Goal: Information Seeking & Learning: Learn about a topic

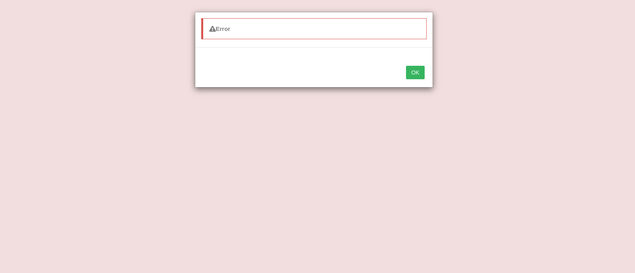
click at [414, 73] on button "OK" at bounding box center [415, 72] width 18 height 13
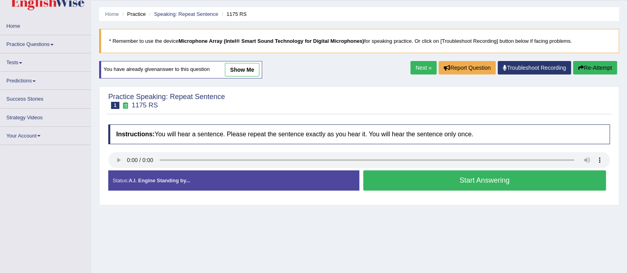
scroll to position [22, 0]
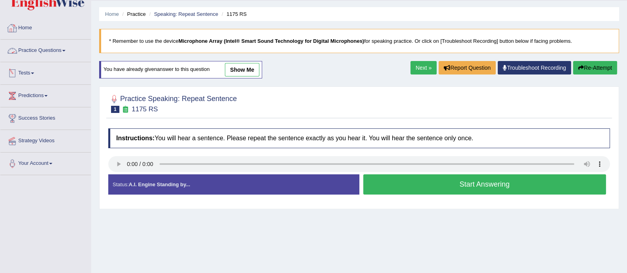
click at [54, 51] on link "Practice Questions" at bounding box center [45, 50] width 90 height 20
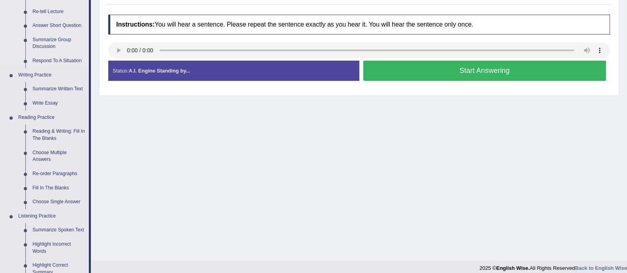
scroll to position [142, 0]
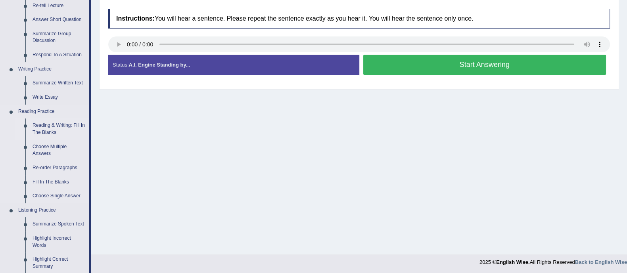
click at [52, 127] on link "Reading & Writing: Fill In The Blanks" at bounding box center [59, 129] width 60 height 21
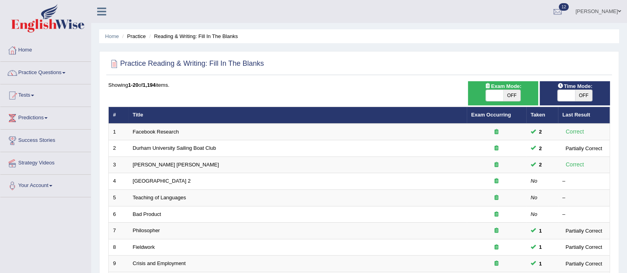
click at [508, 95] on span "OFF" at bounding box center [511, 95] width 17 height 11
checkbox input "true"
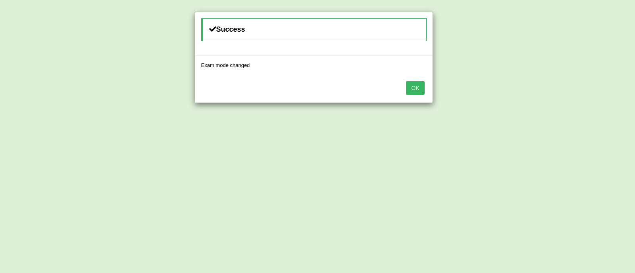
click at [418, 90] on button "OK" at bounding box center [415, 87] width 18 height 13
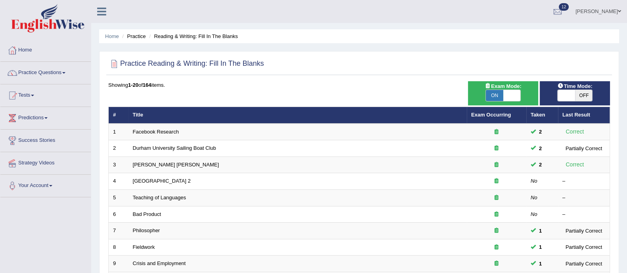
click at [585, 91] on span "OFF" at bounding box center [583, 95] width 17 height 11
checkbox input "true"
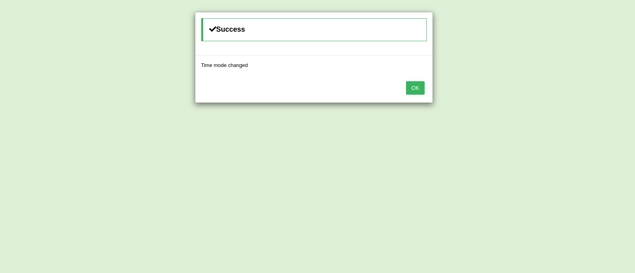
click at [416, 92] on button "OK" at bounding box center [415, 87] width 18 height 13
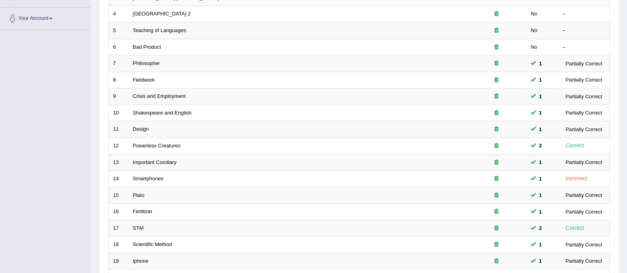
scroll to position [250, 0]
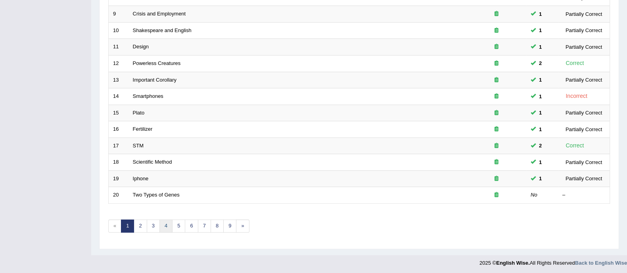
click at [167, 227] on link "4" at bounding box center [165, 226] width 13 height 13
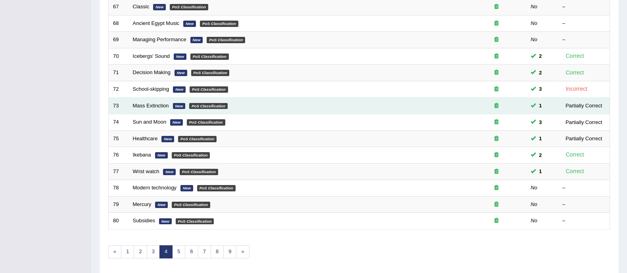
scroll to position [250, 0]
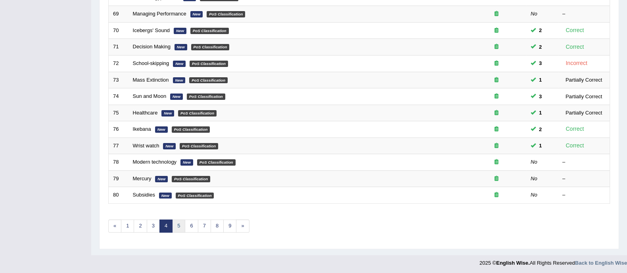
click at [176, 229] on link "5" at bounding box center [178, 226] width 13 height 13
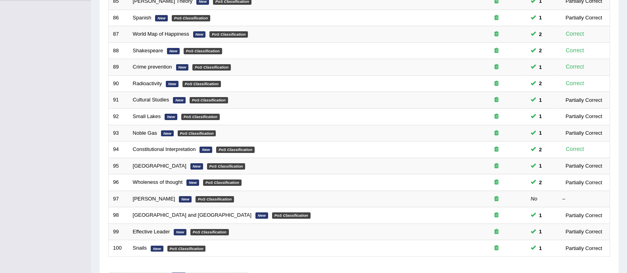
scroll to position [250, 0]
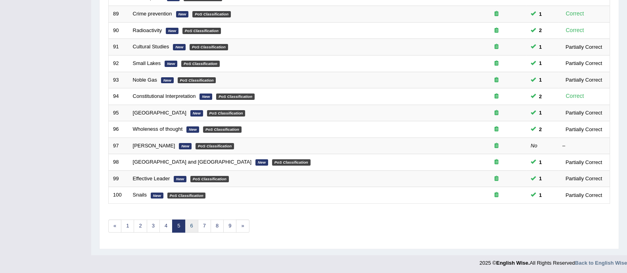
click at [193, 226] on link "6" at bounding box center [191, 226] width 13 height 13
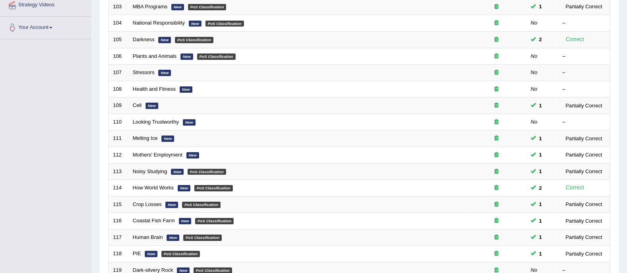
scroll to position [158, 0]
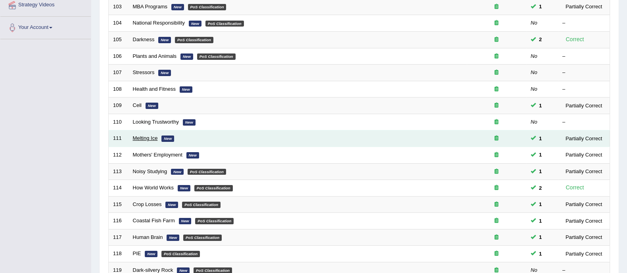
click at [154, 136] on link "Melting Ice" at bounding box center [145, 138] width 25 height 6
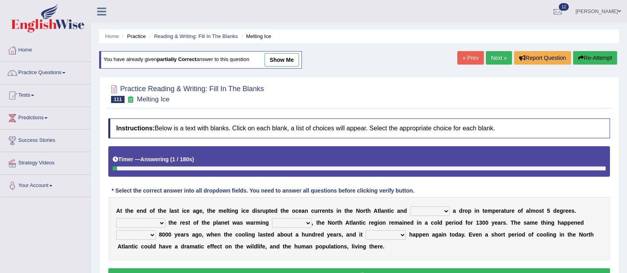
click at [290, 59] on link "show me" at bounding box center [282, 59] width 35 height 13
select select "caused"
select select "Even though"
select select "up"
select select "before"
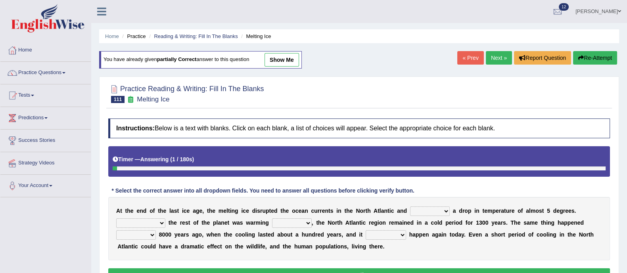
select select "could"
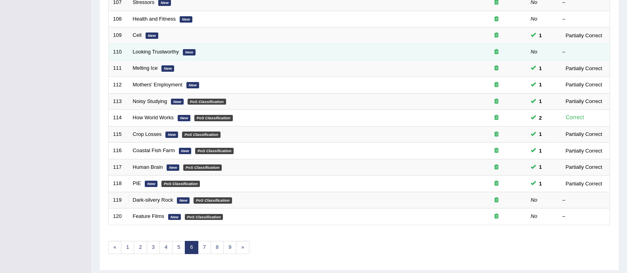
scroll to position [229, 0]
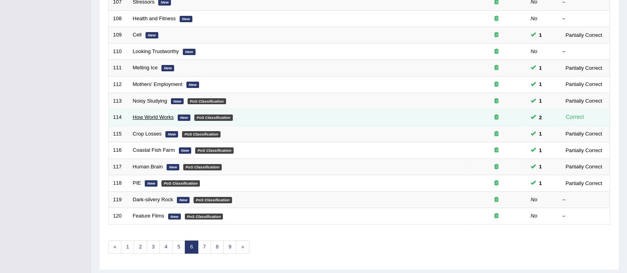
click at [170, 117] on link "How World Works" at bounding box center [153, 117] width 41 height 6
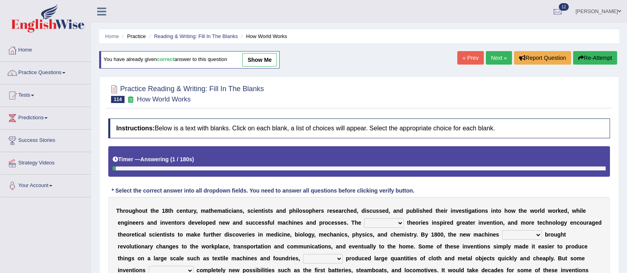
click at [260, 58] on link "show me" at bounding box center [259, 59] width 35 height 13
select select "latest"
select select "had"
select select "which"
select select "brought"
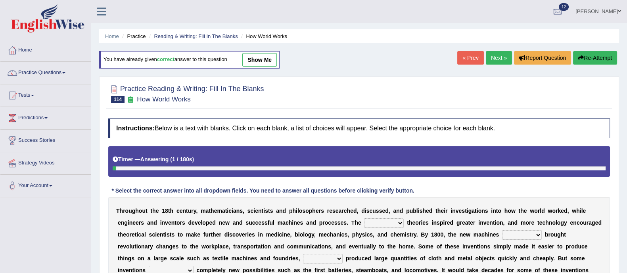
select select "to make"
select select "Yet"
select select "involved"
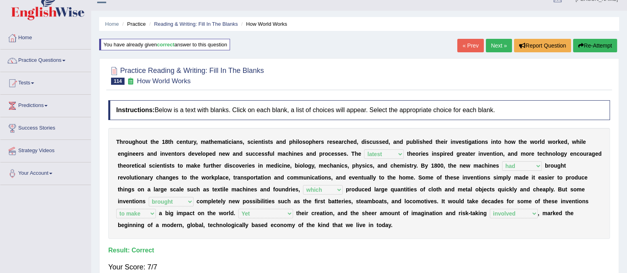
scroll to position [12, 0]
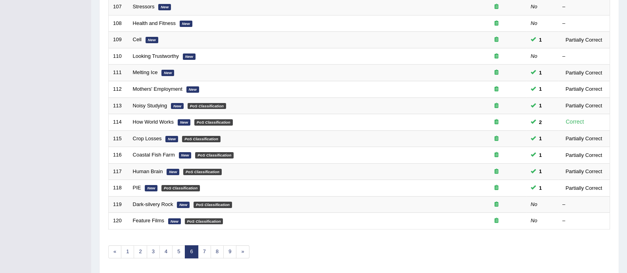
scroll to position [250, 0]
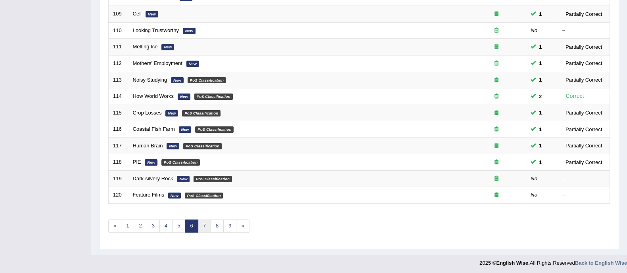
click at [200, 230] on link "7" at bounding box center [204, 226] width 13 height 13
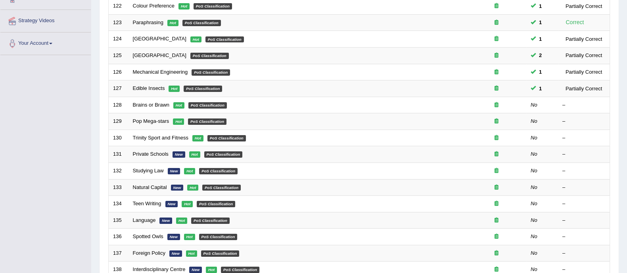
scroll to position [138, 0]
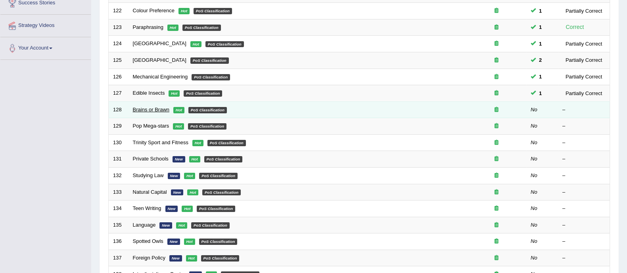
click at [158, 107] on link "Brains or Brawn" at bounding box center [151, 110] width 36 height 6
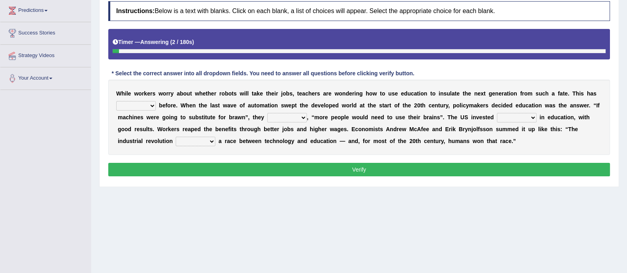
scroll to position [108, 0]
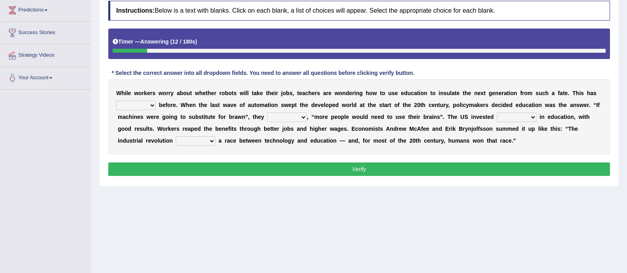
click at [144, 102] on select "ditched stopped started worked" at bounding box center [136, 106] width 40 height 10
select select "started"
click at [116, 101] on select "ditched stopped started worked" at bounding box center [136, 106] width 40 height 10
click at [291, 116] on select "reasoned grinded winded stunned" at bounding box center [287, 118] width 40 height 10
select select "stunned"
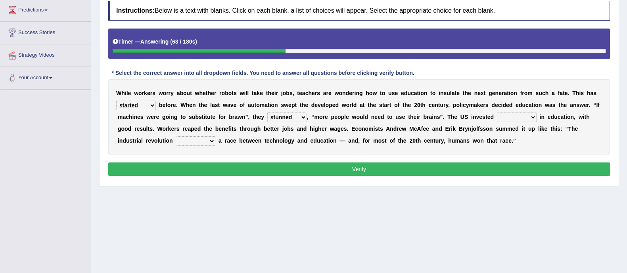
click at [267, 113] on select "reasoned grinded winded stunned" at bounding box center [287, 118] width 40 height 10
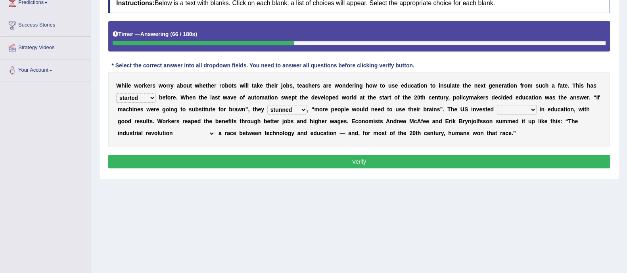
scroll to position [116, 0]
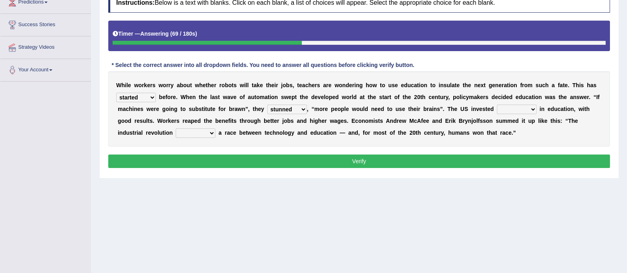
click at [510, 108] on select "mostly stollen heavily lightly" at bounding box center [517, 110] width 40 height 10
select select "mostly"
click at [497, 105] on select "mostly stollen heavily lightly" at bounding box center [517, 110] width 40 height 10
click at [196, 132] on select "grated started handled added" at bounding box center [196, 134] width 40 height 10
select select "started"
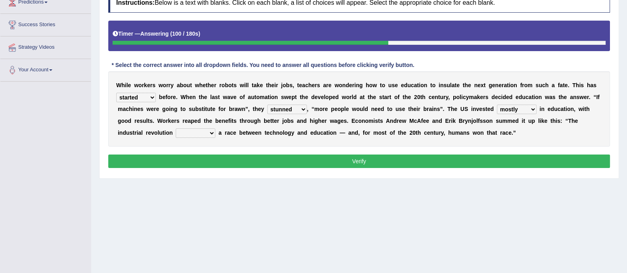
click at [176, 129] on select "grated started handled added" at bounding box center [196, 134] width 40 height 10
click at [202, 161] on button "Verify" at bounding box center [359, 161] width 502 height 13
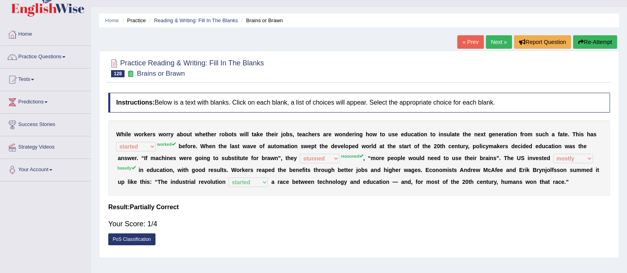
scroll to position [15, 0]
click at [579, 45] on button "Re-Attempt" at bounding box center [595, 42] width 44 height 13
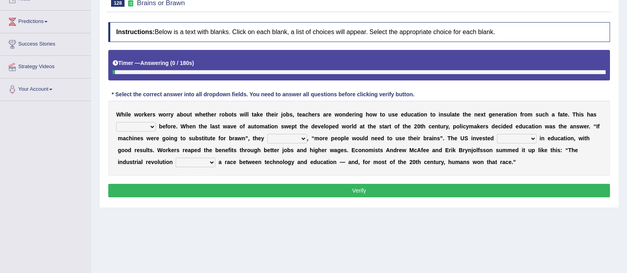
scroll to position [97, 0]
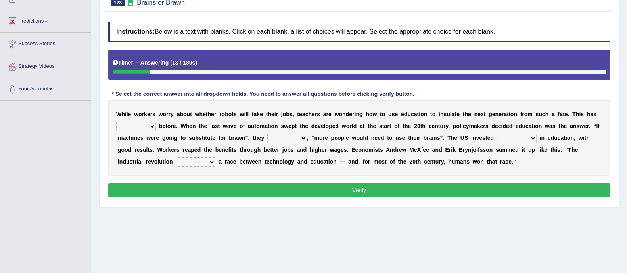
click at [138, 124] on select "ditched stopped started worked" at bounding box center [136, 127] width 40 height 10
select select "worked"
click at [116, 122] on select "ditched stopped started worked" at bounding box center [136, 127] width 40 height 10
click at [275, 137] on select "reasoned grinded winded stunned" at bounding box center [287, 139] width 40 height 10
select select "reasoned"
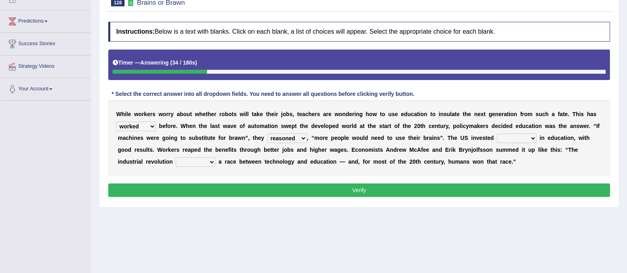
click at [267, 134] on select "reasoned grinded winded stunned" at bounding box center [287, 139] width 40 height 10
click at [517, 136] on select "mostly stollen heavily lightly" at bounding box center [517, 139] width 40 height 10
select select "heavily"
click at [497, 134] on select "mostly stollen heavily lightly" at bounding box center [517, 139] width 40 height 10
click at [206, 163] on select "grated started handled added" at bounding box center [196, 162] width 40 height 10
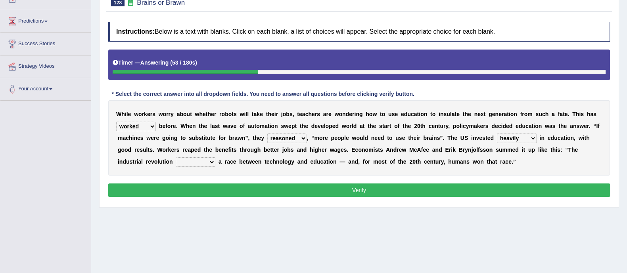
select select "started"
click at [176, 157] on select "grated started handled added" at bounding box center [196, 162] width 40 height 10
click at [213, 185] on button "Verify" at bounding box center [359, 190] width 502 height 13
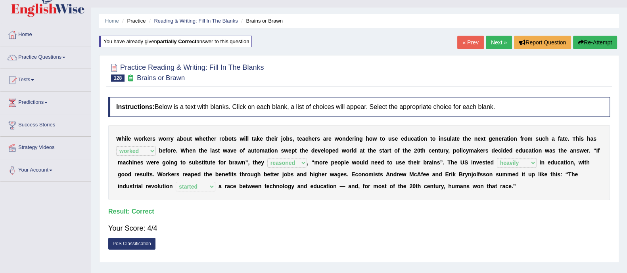
scroll to position [12, 0]
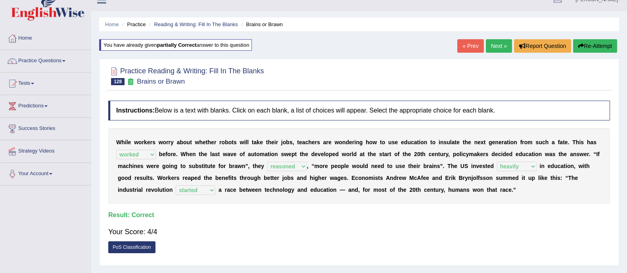
click at [492, 48] on link "Next »" at bounding box center [499, 45] width 26 height 13
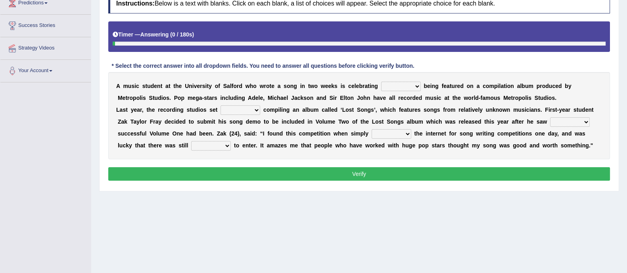
scroll to position [117, 0]
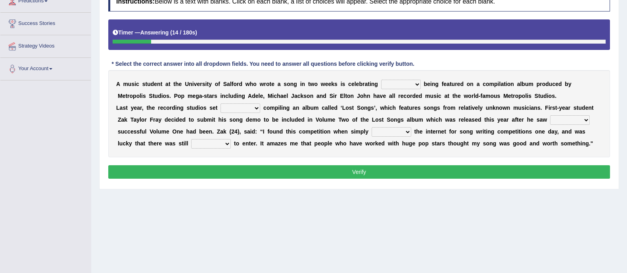
click at [392, 84] on select "wherever after rather further" at bounding box center [401, 85] width 40 height 10
select select "after"
click at [381, 80] on select "wherever after rather further" at bounding box center [401, 85] width 40 height 10
click at [246, 111] on select "them about with them" at bounding box center [241, 109] width 40 height 10
select select "about"
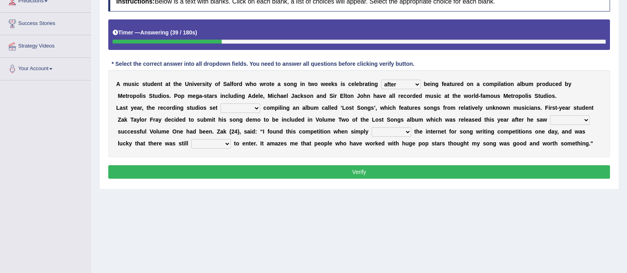
click at [221, 104] on select "them about with them" at bounding box center [241, 109] width 40 height 10
click at [569, 122] on select "when how then their" at bounding box center [570, 120] width 40 height 10
click at [550, 115] on select "when how then their" at bounding box center [570, 120] width 40 height 10
click at [557, 116] on select "when how then their" at bounding box center [570, 120] width 40 height 10
select select "when"
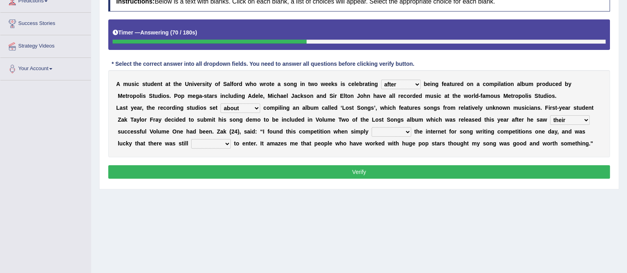
click at [550, 115] on select "when how then their" at bounding box center [570, 120] width 40 height 10
click at [390, 129] on select "searching thinking bringing taking" at bounding box center [392, 132] width 40 height 10
select select "searching"
click at [372, 127] on select "searching thinking bringing taking" at bounding box center [392, 132] width 40 height 10
click at [216, 142] on select "fine time grind dine" at bounding box center [211, 144] width 40 height 10
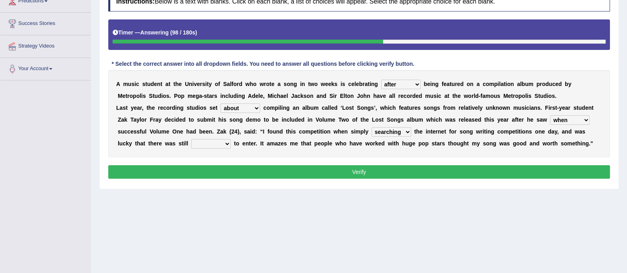
select select "time"
click at [191, 139] on select "fine time grind dine" at bounding box center [211, 144] width 40 height 10
click at [200, 175] on button "Verify" at bounding box center [359, 171] width 502 height 13
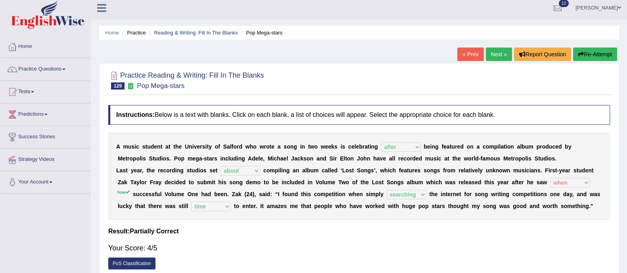
scroll to position [2, 0]
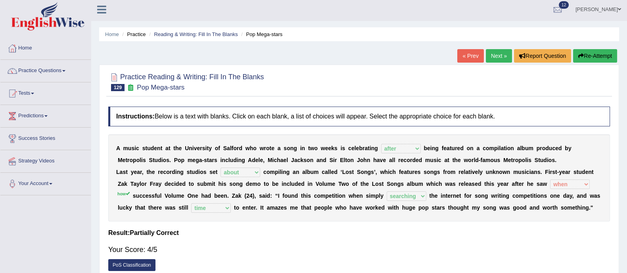
click at [489, 54] on link "Next »" at bounding box center [499, 55] width 26 height 13
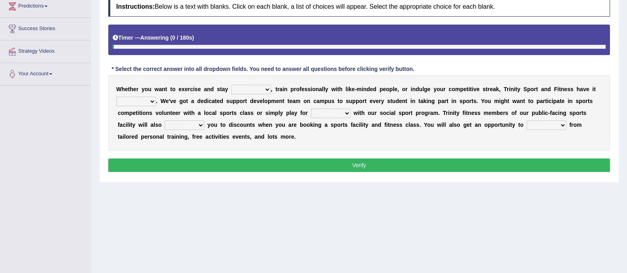
scroll to position [113, 0]
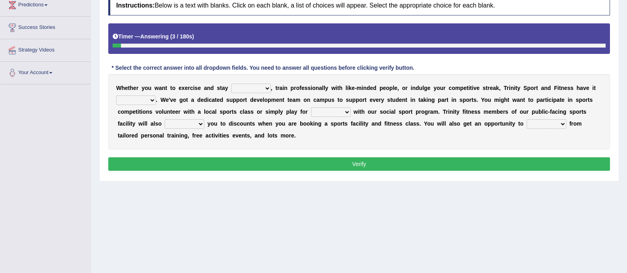
click at [249, 88] on select "wealthy trendy healthy steady" at bounding box center [251, 89] width 40 height 10
select select "healthy"
click at [231, 84] on select "wealthy trendy healthy steady" at bounding box center [251, 89] width 40 height 10
click at [141, 102] on select "covered sobered recovered hovered" at bounding box center [136, 101] width 40 height 10
select select "covered"
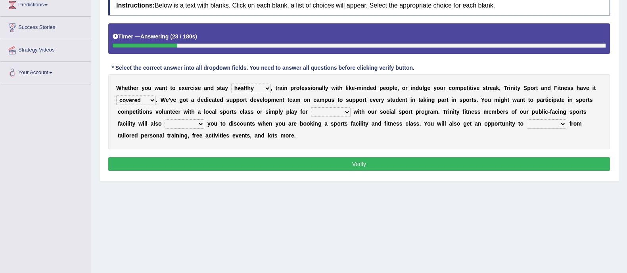
click at [116, 96] on select "covered sobered recovered hovered" at bounding box center [136, 101] width 40 height 10
click at [343, 113] on select "stun run fun gun" at bounding box center [331, 113] width 40 height 10
select select "fun"
click at [311, 108] on select "stun run fun gun" at bounding box center [331, 113] width 40 height 10
click at [181, 124] on select "engage restore entitle wish" at bounding box center [185, 124] width 40 height 10
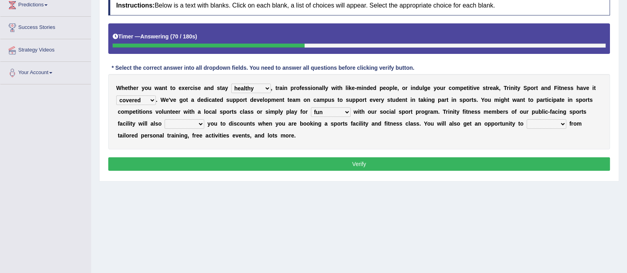
select select "entitle"
click at [165, 119] on select "engage restore entitle wish" at bounding box center [185, 124] width 40 height 10
click at [542, 124] on select "benefit vained claimed refrained" at bounding box center [547, 124] width 40 height 10
select select "benefit"
click at [527, 119] on select "benefit vained claimed refrained" at bounding box center [547, 124] width 40 height 10
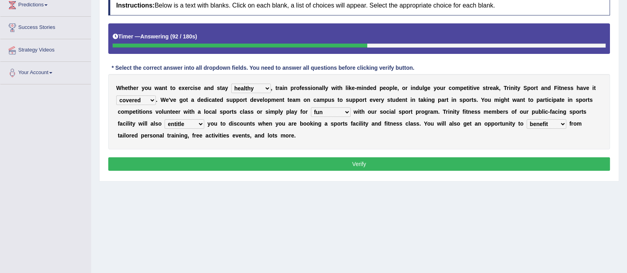
click at [179, 126] on select "engage restore entitle wish" at bounding box center [185, 124] width 40 height 10
click at [192, 165] on button "Verify" at bounding box center [359, 163] width 502 height 13
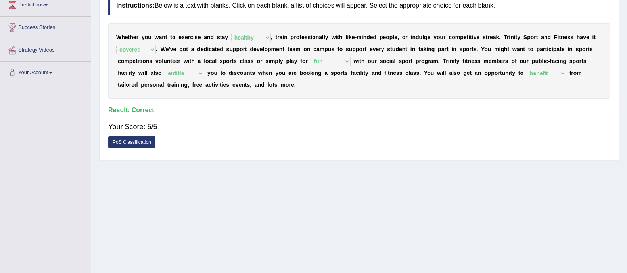
scroll to position [0, 0]
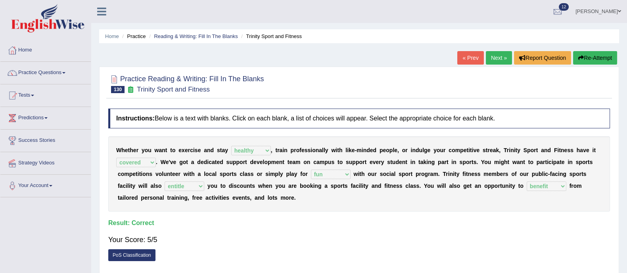
click at [501, 57] on link "Next »" at bounding box center [499, 57] width 26 height 13
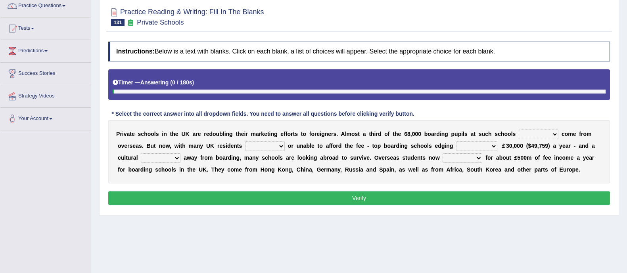
scroll to position [72, 0]
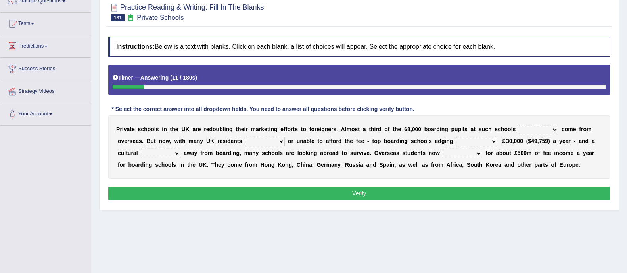
click at [534, 127] on select "all set already great news" at bounding box center [539, 130] width 40 height 10
select select "already"
click at [519, 125] on select "all set already great news" at bounding box center [539, 130] width 40 height 10
click at [265, 141] on select "answering unwilling realising storing" at bounding box center [265, 142] width 40 height 10
select select "unwilling"
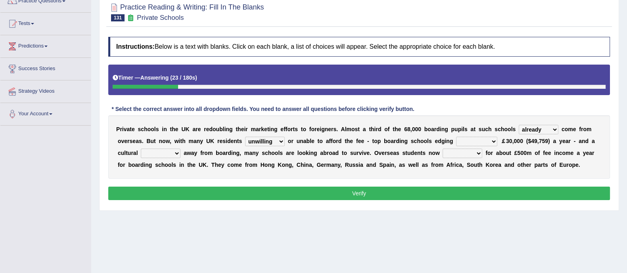
click at [245, 137] on select "answering unwilling realising storing" at bounding box center [265, 142] width 40 height 10
click at [463, 138] on select "rewards towards notification amounting" at bounding box center [476, 142] width 41 height 10
select select "amounting"
click at [456, 137] on select "rewards towards notification amounting" at bounding box center [476, 142] width 41 height 10
click at [178, 153] on select "go rattle shatter shift" at bounding box center [161, 154] width 40 height 10
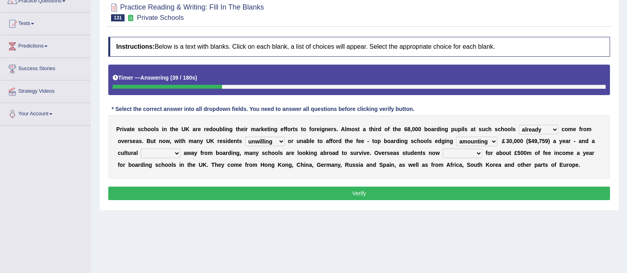
select select "shift"
click at [141, 149] on select "go rattle shatter shift" at bounding box center [161, 154] width 40 height 10
click at [463, 156] on select "hold think account say" at bounding box center [463, 154] width 40 height 10
select select "account"
click at [443, 149] on select "hold think account say" at bounding box center [463, 154] width 40 height 10
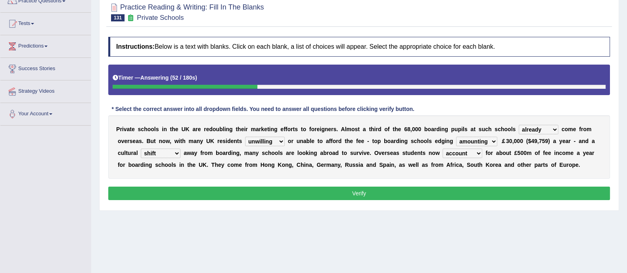
click at [469, 194] on button "Verify" at bounding box center [359, 193] width 502 height 13
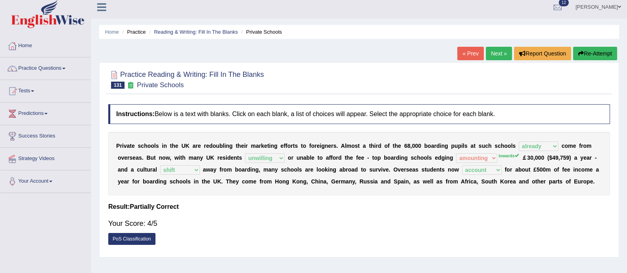
scroll to position [0, 0]
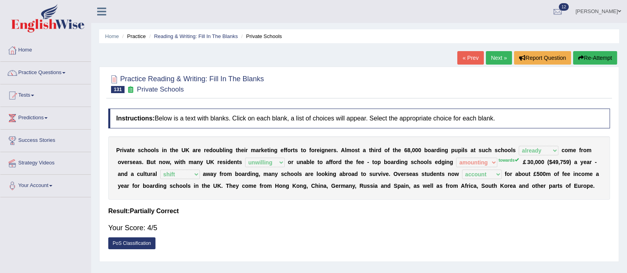
click at [498, 54] on link "Next »" at bounding box center [499, 57] width 26 height 13
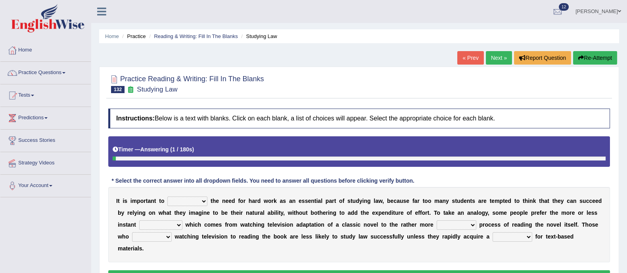
scroll to position [104, 0]
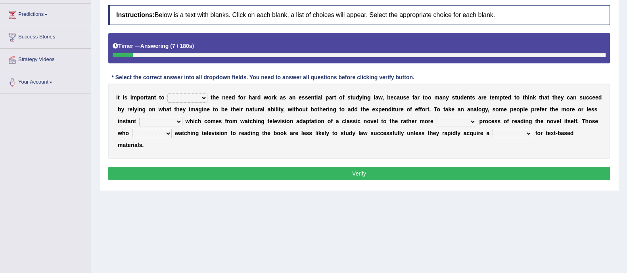
click select "emphasise criticise adjust replicate"
select select "emphasise"
click select "emphasise criticise adjust replicate"
click select "satisfaction reaction gratification adjusted"
select select "gratification"
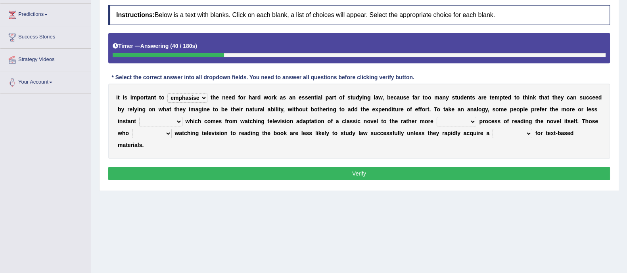
click select "satisfaction reaction gratification adjusted"
click select "fulfilling laborious acquire broken"
select select "fulfilling"
click select "fulfilling laborious acquire broken"
click select "refer prefer stuff knot"
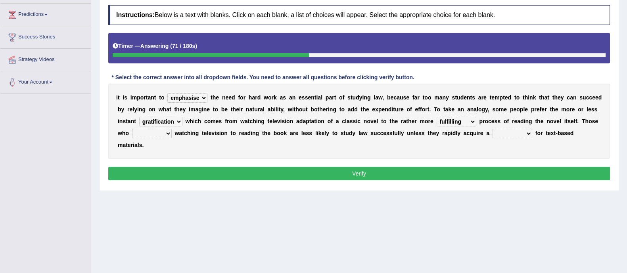
select select "prefer"
click select "refer prefer stuff knot"
click select "judgement waste taste set"
select select "taste"
click select "judgement waste taste set"
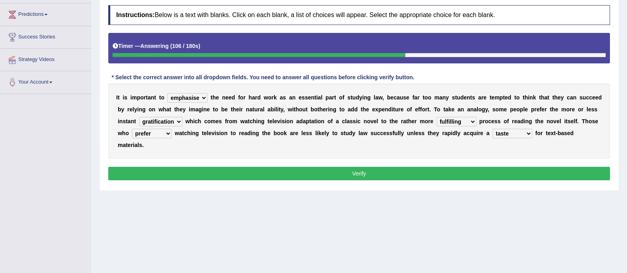
click button "Verify"
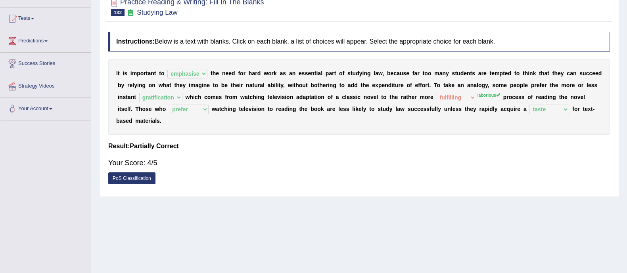
scroll to position [0, 0]
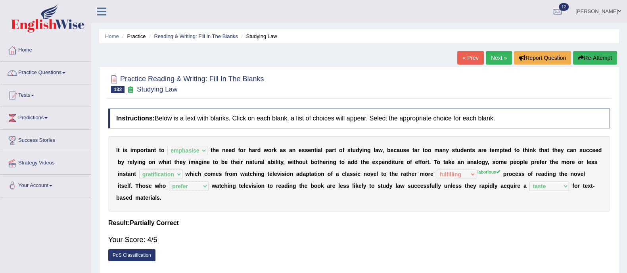
click link "Next »"
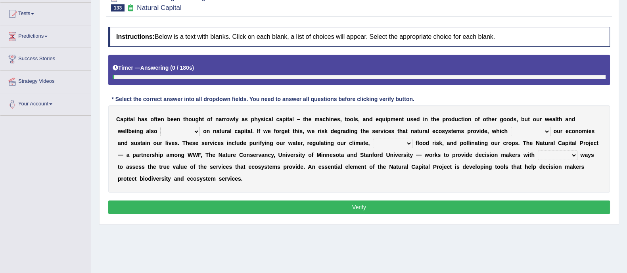
scroll to position [85, 0]
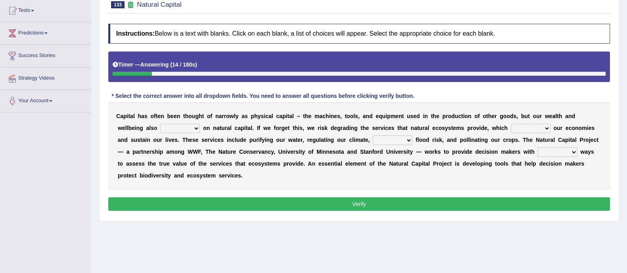
click at [181, 125] on select "rely reply supply apply" at bounding box center [180, 129] width 40 height 10
select select "rely"
click at [160, 124] on select "rely reply supply apply" at bounding box center [180, 129] width 40 height 10
click at [540, 130] on select "import report support export" at bounding box center [531, 129] width 40 height 10
select select "support"
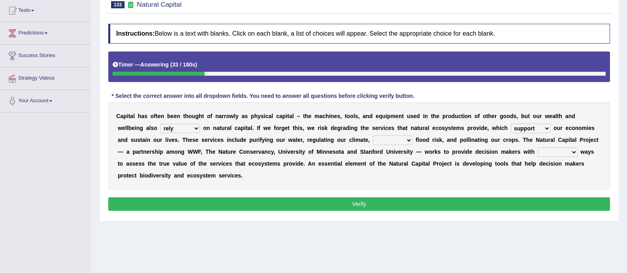
click at [511, 124] on select "import report support export" at bounding box center [531, 129] width 40 height 10
click at [393, 140] on select "bringing lacking staggering reducing" at bounding box center [393, 141] width 40 height 10
select select "reducing"
click at [373, 136] on select "bringing lacking staggering reducing" at bounding box center [393, 141] width 40 height 10
click at [558, 150] on select "liable powerful strong reliable" at bounding box center [558, 153] width 40 height 10
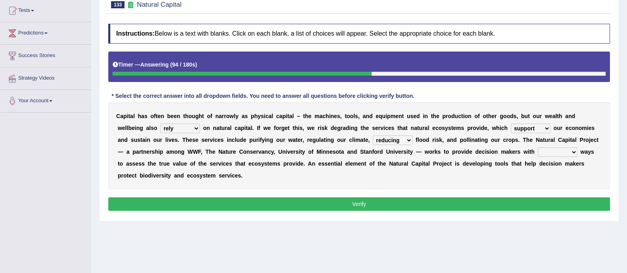
select select "powerful"
click at [538, 148] on select "liable powerful strong reliable" at bounding box center [558, 153] width 40 height 10
click at [521, 201] on button "Verify" at bounding box center [359, 204] width 502 height 13
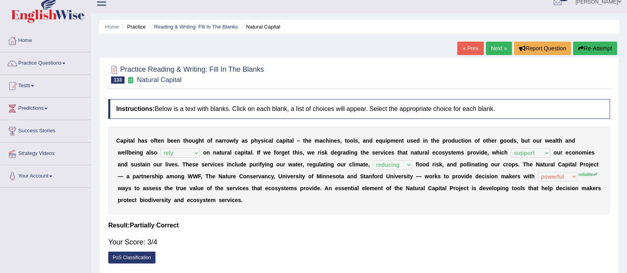
scroll to position [10, 0]
click at [497, 51] on link "Next »" at bounding box center [499, 48] width 26 height 13
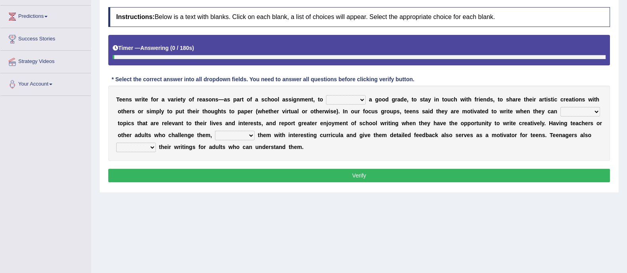
scroll to position [103, 0]
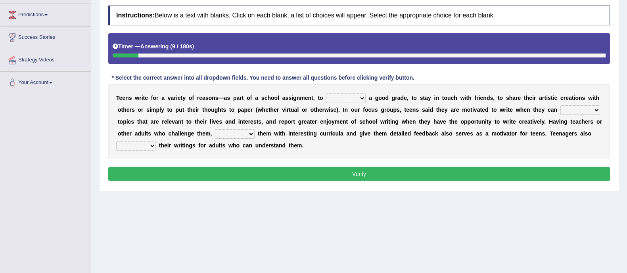
click at [355, 98] on select "take get give held" at bounding box center [346, 99] width 40 height 10
select select "get"
click at [326, 94] on select "take get give held" at bounding box center [346, 99] width 40 height 10
click at [569, 109] on select "show handle subscribe select" at bounding box center [581, 111] width 40 height 10
select select "select"
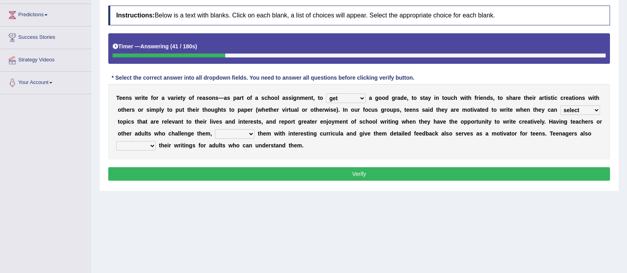
click at [561, 106] on select "show handle subscribe select" at bounding box center [581, 111] width 40 height 10
click at [232, 134] on select "shower present exempt fill" at bounding box center [235, 134] width 40 height 10
select select "fill"
click at [215, 129] on select "shower present exempt fill" at bounding box center [235, 134] width 40 height 10
click at [148, 146] on select "compose recite show serve" at bounding box center [136, 146] width 40 height 10
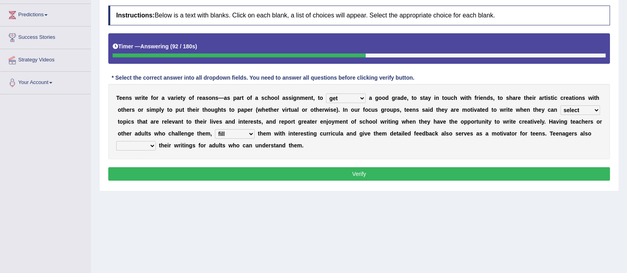
select select "recite"
click at [116, 141] on select "compose recite show serve" at bounding box center [136, 146] width 40 height 10
click at [194, 171] on button "Verify" at bounding box center [359, 173] width 502 height 13
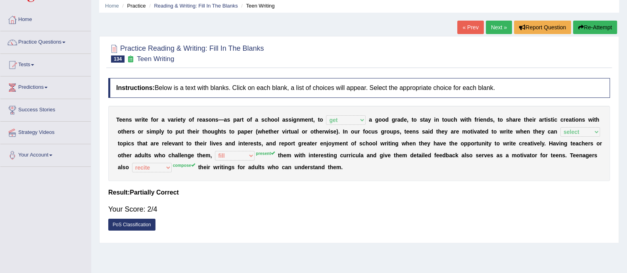
scroll to position [30, 0]
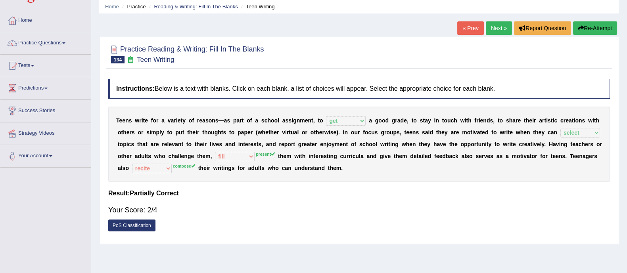
click at [497, 25] on link "Next »" at bounding box center [499, 27] width 26 height 13
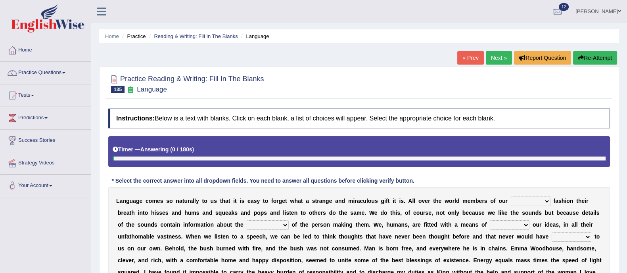
scroll to position [93, 0]
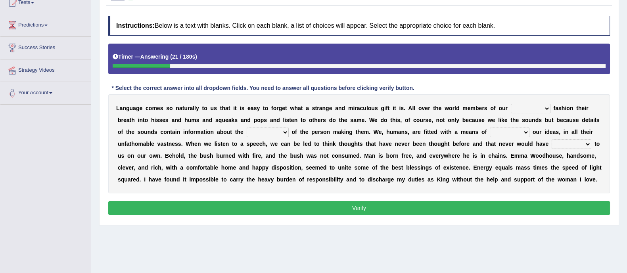
click at [528, 108] on select "species special specified sample" at bounding box center [531, 109] width 40 height 10
select select "species"
click at [511, 104] on select "species special specified sample" at bounding box center [531, 109] width 40 height 10
click at [266, 136] on select "dimensions exentions intentions retentions" at bounding box center [268, 133] width 42 height 10
select select "intentions"
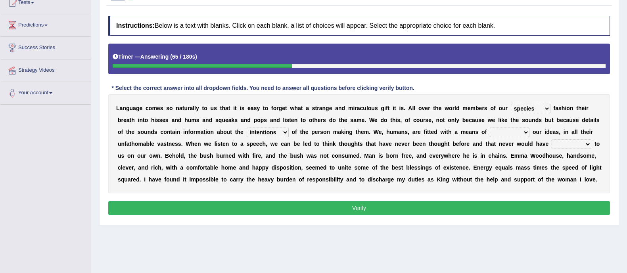
click at [247, 128] on select "dimensions exentions intentions retentions" at bounding box center [268, 133] width 42 height 10
click at [506, 131] on select "wearing sharing grating mending" at bounding box center [510, 133] width 40 height 10
select select "sharing"
click at [490, 128] on select "wearing sharing grating mending" at bounding box center [510, 133] width 40 height 10
click at [567, 144] on select "restored waked reckoned occurred" at bounding box center [572, 145] width 40 height 10
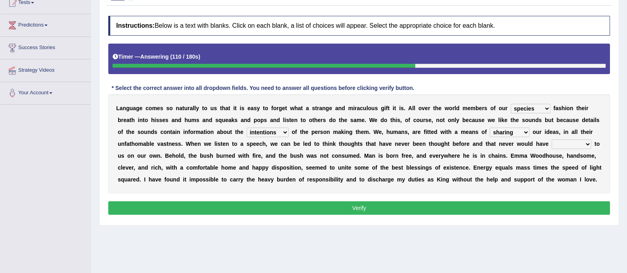
select select "occurred"
click at [552, 140] on select "restored waked reckoned occurred" at bounding box center [572, 145] width 40 height 10
click at [539, 209] on button "Verify" at bounding box center [359, 208] width 502 height 13
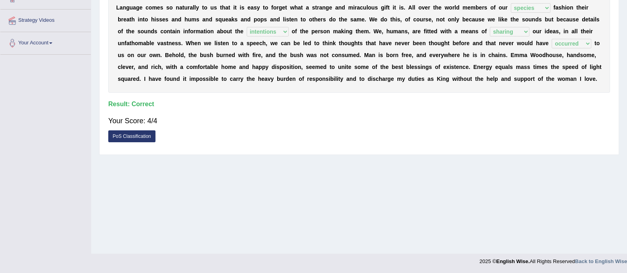
scroll to position [0, 0]
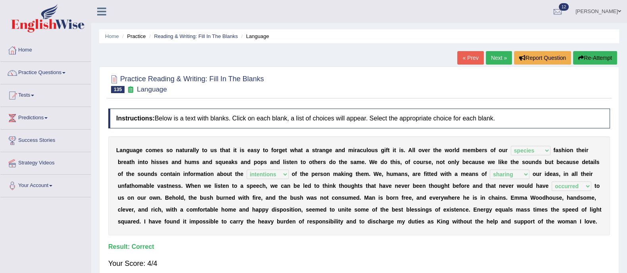
click at [500, 56] on link "Next »" at bounding box center [499, 57] width 26 height 13
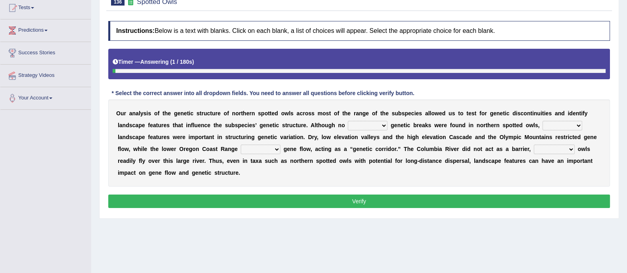
scroll to position [112, 0]
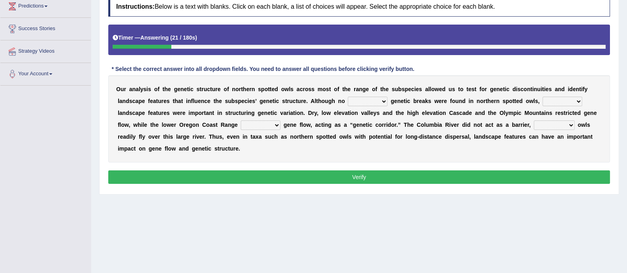
click at [362, 104] on select "distinct less great aspired" at bounding box center [368, 102] width 40 height 10
select select "distinct"
click at [348, 97] on select "distinct less great aspired" at bounding box center [368, 102] width 40 height 10
click at [559, 101] on select "big stated rated several" at bounding box center [563, 102] width 40 height 10
select select "several"
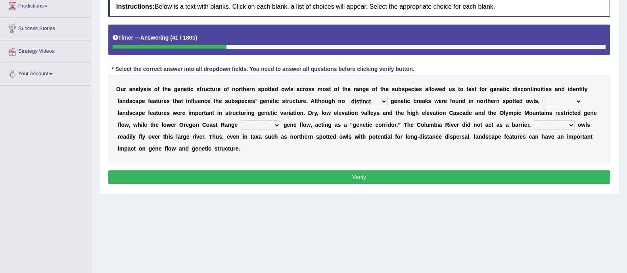
click at [543, 97] on select "big stated rated several" at bounding box center [563, 102] width 40 height 10
click at [258, 122] on select "related facilitated actual stapled" at bounding box center [261, 126] width 40 height 10
click at [557, 129] on select "repeating bringing suggesting staring" at bounding box center [554, 126] width 41 height 10
select select "bringing"
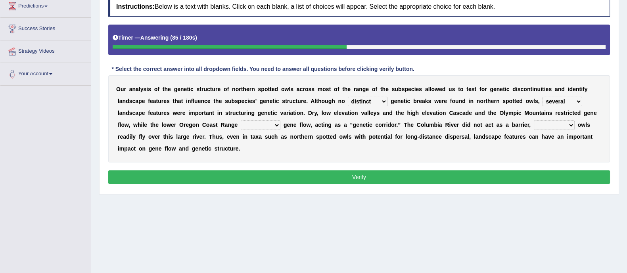
click at [534, 121] on select "repeating bringing suggesting staring" at bounding box center [554, 126] width 41 height 10
click at [258, 124] on select "related facilitated actual stapled" at bounding box center [261, 126] width 40 height 10
select select "actual"
click at [241, 121] on select "related facilitated actual stapled" at bounding box center [261, 126] width 40 height 10
click at [257, 171] on button "Verify" at bounding box center [359, 177] width 502 height 13
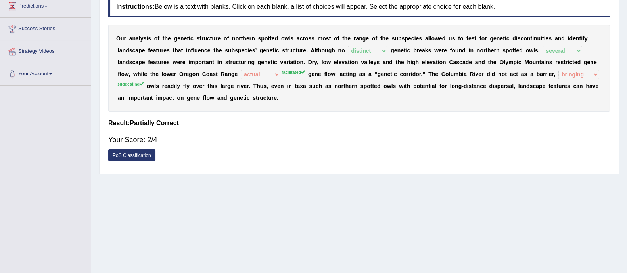
scroll to position [0, 0]
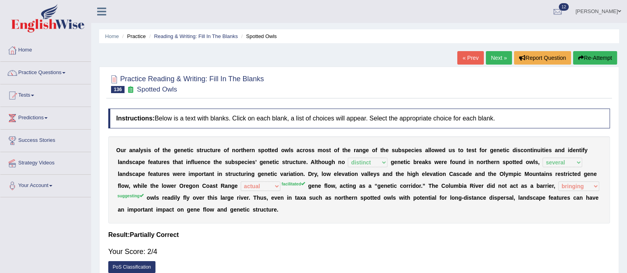
click at [593, 51] on button "Re-Attempt" at bounding box center [595, 57] width 44 height 13
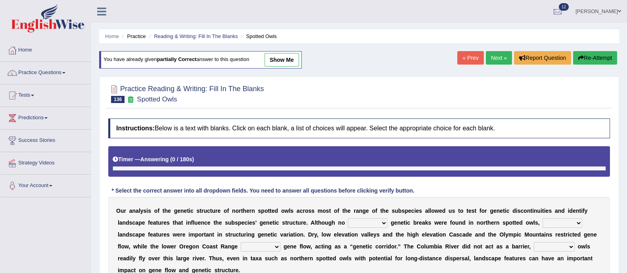
scroll to position [143, 0]
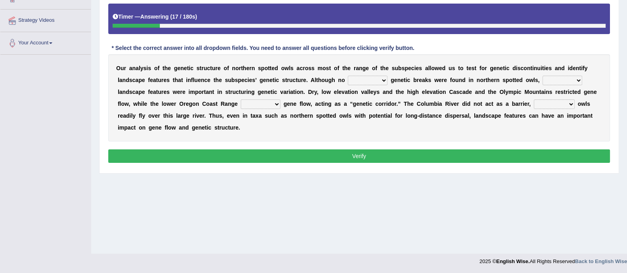
click at [377, 79] on select "distinct less great aspired" at bounding box center [368, 81] width 40 height 10
select select "distinct"
click at [348, 76] on select "distinct less great aspired" at bounding box center [368, 81] width 40 height 10
click at [563, 79] on select "big stated rated several" at bounding box center [563, 81] width 40 height 10
select select "stated"
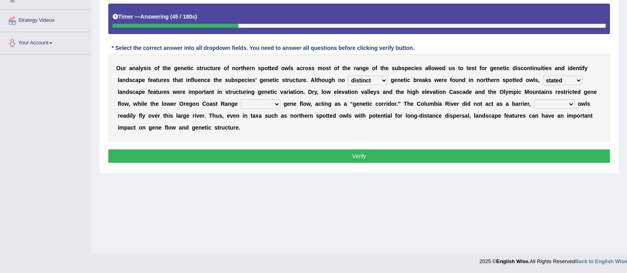
click at [543, 76] on select "big stated rated several" at bounding box center [563, 81] width 40 height 10
click at [261, 105] on select "related facilitated actual stapled" at bounding box center [261, 105] width 40 height 10
select select "facilitated"
click at [241, 100] on select "related facilitated actual stapled" at bounding box center [261, 105] width 40 height 10
click at [556, 102] on select "repeating bringing suggesting staring" at bounding box center [554, 105] width 41 height 10
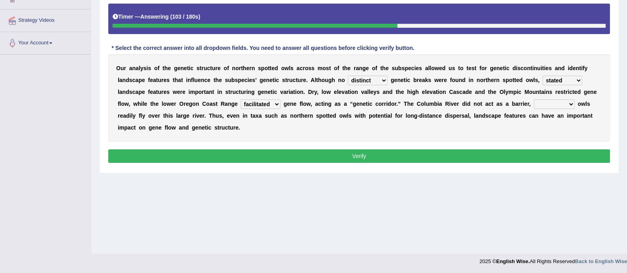
select select "suggesting"
click at [534, 100] on select "repeating bringing suggesting staring" at bounding box center [554, 105] width 41 height 10
click at [492, 159] on button "Verify" at bounding box center [359, 156] width 502 height 13
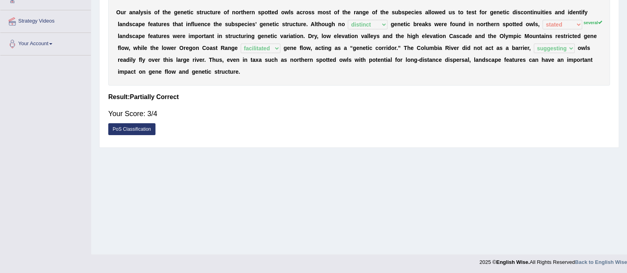
scroll to position [0, 0]
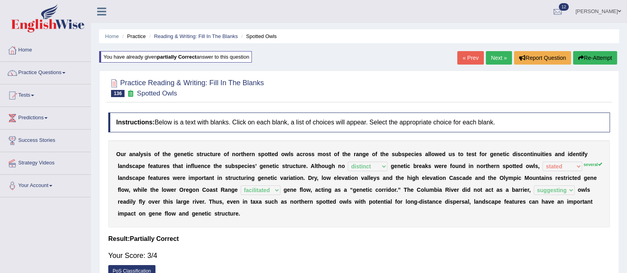
click at [498, 60] on link "Next »" at bounding box center [499, 57] width 26 height 13
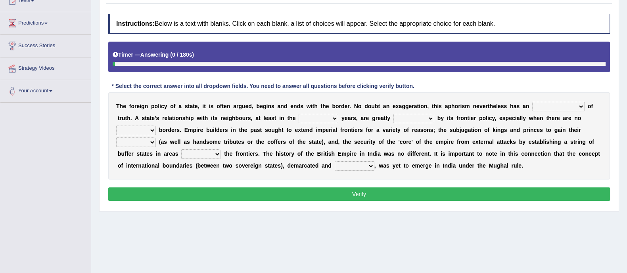
scroll to position [96, 0]
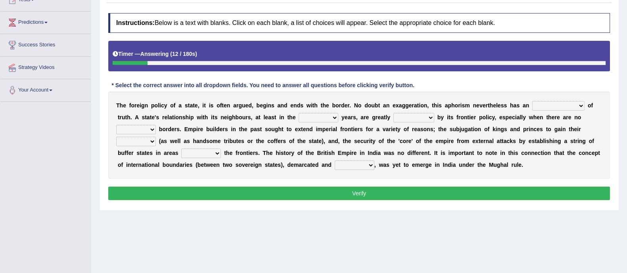
click at [548, 109] on select "implementation existence element extention" at bounding box center [558, 106] width 52 height 10
select select "existence"
click at [532, 101] on select "implementation existence element extention" at bounding box center [558, 106] width 52 height 10
click at [323, 120] on select "formative discuss inclusive decisive" at bounding box center [319, 118] width 40 height 10
select select "inclusive"
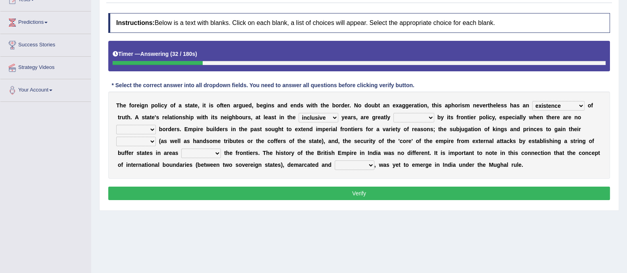
click at [299, 113] on select "formative discuss inclusive decisive" at bounding box center [319, 118] width 40 height 10
click at [429, 120] on select "managed subscirbed affected influenced" at bounding box center [414, 118] width 41 height 10
select select "managed"
click at [394, 113] on select "managed subscirbed affected influenced" at bounding box center [414, 118] width 41 height 10
click at [140, 130] on select "satellite set settled stated" at bounding box center [136, 130] width 40 height 10
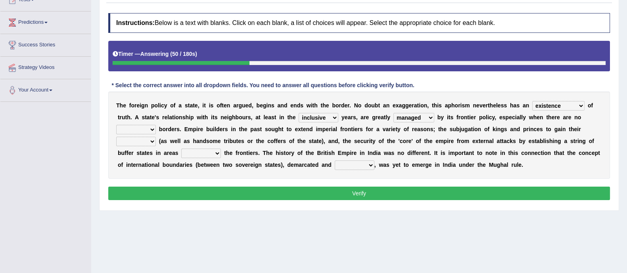
click at [140, 130] on select "satellite set settled stated" at bounding box center [136, 130] width 40 height 10
select select "settled"
click at [116, 125] on select "satellite set settled stated" at bounding box center [136, 130] width 40 height 10
click at [139, 138] on select "allegiance elegant aspiration execution" at bounding box center [136, 142] width 40 height 10
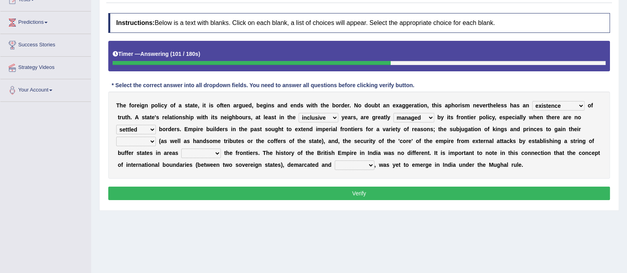
select select "allegiance"
click at [116, 137] on select "allegiance elegant aspiration execution" at bounding box center [136, 142] width 40 height 10
click at [209, 156] on select "bringing capturing stating adjoining" at bounding box center [201, 154] width 40 height 10
select select "bringing"
click at [181, 149] on select "bringing capturing stating adjoining" at bounding box center [201, 154] width 40 height 10
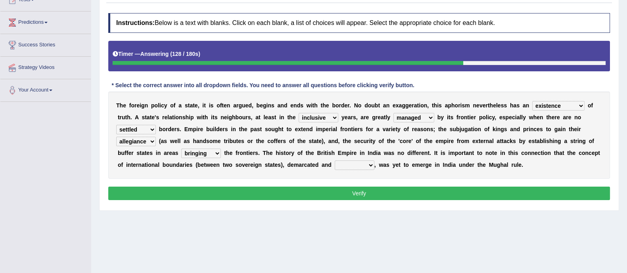
click at [234, 193] on button "Verify" at bounding box center [359, 193] width 502 height 13
click at [353, 163] on select "defected delineated affected ampled" at bounding box center [355, 166] width 40 height 10
select select "defected"
click at [335, 161] on select "defected delineated affected ampled" at bounding box center [355, 166] width 40 height 10
click at [353, 194] on button "Verify" at bounding box center [359, 193] width 502 height 13
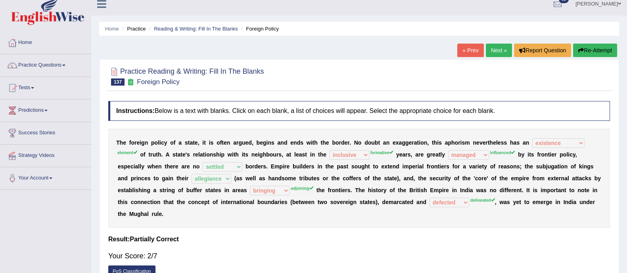
scroll to position [23, 0]
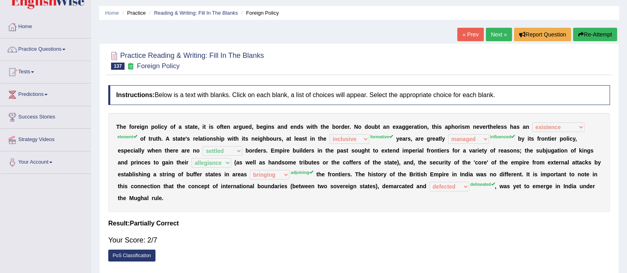
click at [497, 32] on link "Next »" at bounding box center [499, 34] width 26 height 13
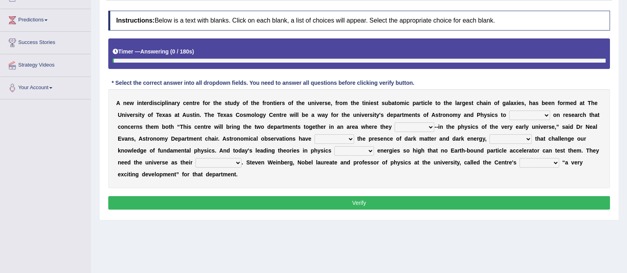
scroll to position [99, 0]
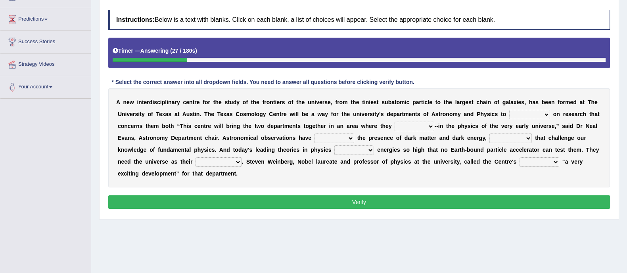
click at [526, 113] on select "collaborate tackled stapled extract" at bounding box center [529, 115] width 41 height 10
select select "collaborate"
click at [509, 110] on select "collaborate tackled stapled extract" at bounding box center [529, 115] width 41 height 10
click at [410, 122] on select "present stareed overlap brought" at bounding box center [415, 127] width 40 height 10
select select "brought"
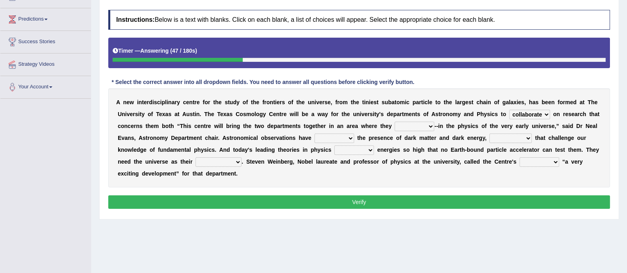
click at [395, 122] on select "present stareed overlap brought" at bounding box center [415, 127] width 40 height 10
click at [319, 142] on select "discussed seiged involved revealed" at bounding box center [335, 139] width 40 height 10
select select "involved"
click at [315, 134] on select "discussed seiged involved revealed" at bounding box center [335, 139] width 40 height 10
click at [518, 138] on select "places discoveries stereotypes effects" at bounding box center [511, 139] width 42 height 10
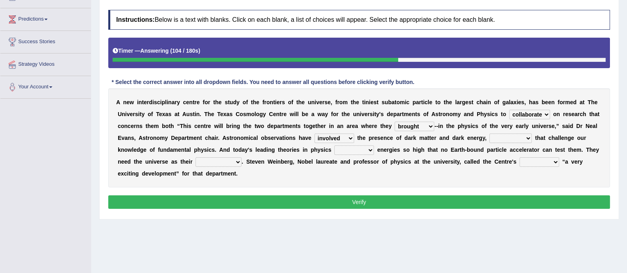
select select "effects"
click at [490, 134] on select "places discoveries stereotypes effects" at bounding box center [511, 139] width 42 height 10
click at [348, 154] on select "dissolve intsall involve solve" at bounding box center [354, 151] width 40 height 10
select select "involve"
click at [334, 146] on select "dissolve intsall involve solve" at bounding box center [354, 151] width 40 height 10
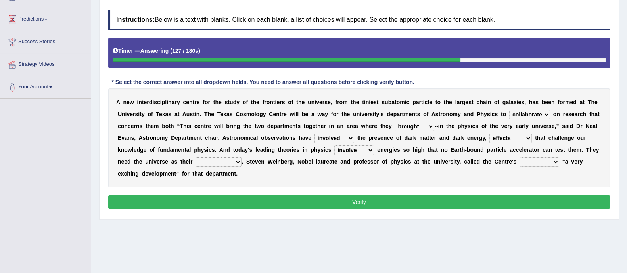
click at [216, 163] on select "regulatory explanantory assessment laboratory" at bounding box center [219, 162] width 46 height 10
select select "laboratory"
click at [196, 157] on select "regulatory explanantory assessment laboratory" at bounding box center [219, 162] width 46 height 10
click at [535, 163] on select "advent revert expense repent" at bounding box center [540, 162] width 40 height 10
select select "expense"
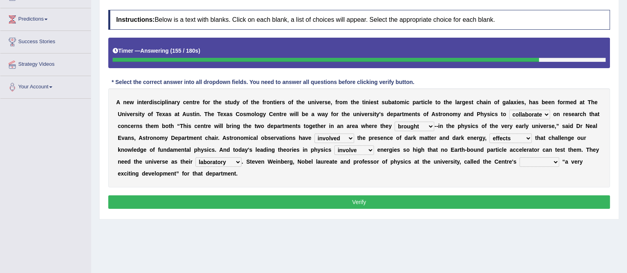
click at [520, 157] on select "advent revert expense repent" at bounding box center [540, 162] width 40 height 10
click at [504, 200] on button "Verify" at bounding box center [359, 202] width 502 height 13
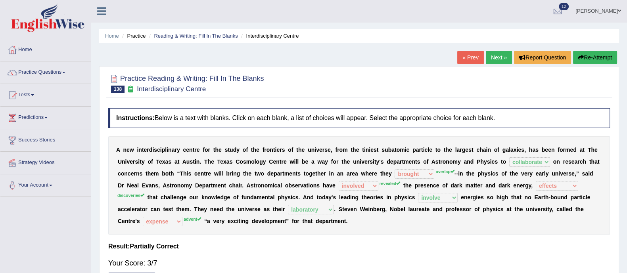
scroll to position [0, 0]
click at [601, 54] on button "Re-Attempt" at bounding box center [595, 57] width 44 height 13
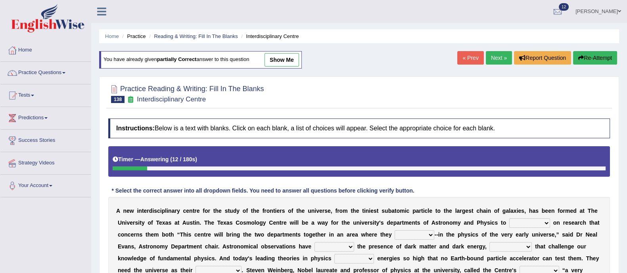
click at [590, 60] on button "Re-Attempt" at bounding box center [595, 57] width 44 height 13
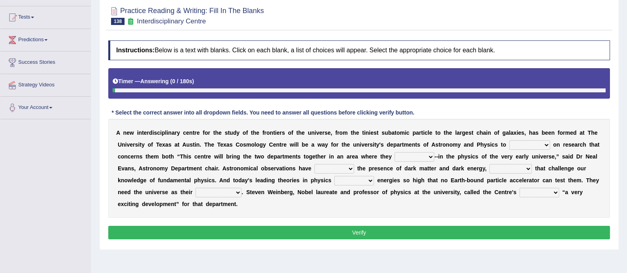
scroll to position [79, 0]
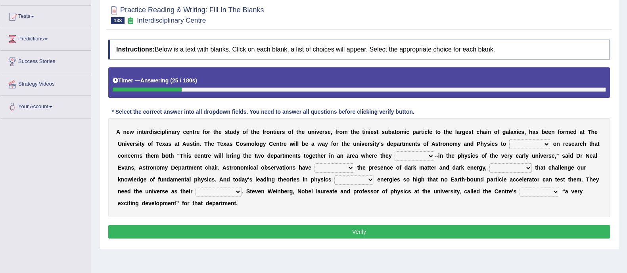
click at [530, 142] on select "collaborate tackled stapled extract" at bounding box center [529, 145] width 41 height 10
select select "collaborate"
click at [509, 140] on select "collaborate tackled stapled extract" at bounding box center [529, 145] width 41 height 10
click at [415, 158] on select "present stareed overlap brought" at bounding box center [415, 157] width 40 height 10
select select "overlap"
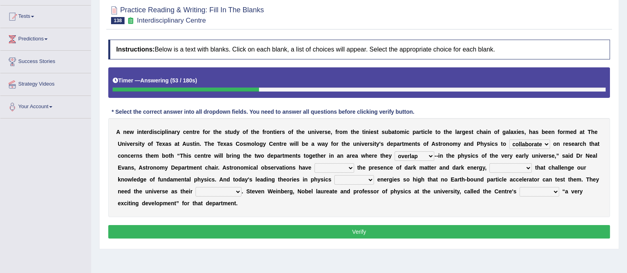
click at [395, 152] on select "present stareed overlap brought" at bounding box center [415, 157] width 40 height 10
click at [331, 167] on select "discussed seiged involved revealed" at bounding box center [335, 168] width 40 height 10
select select "revealed"
click at [315, 163] on select "discussed seiged involved revealed" at bounding box center [335, 168] width 40 height 10
click at [526, 165] on select "places discoveries stereotypes effects" at bounding box center [511, 168] width 42 height 10
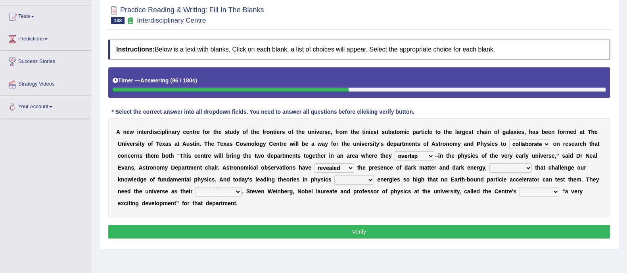
select select "discoveries"
click at [490, 163] on select "places discoveries stereotypes effects" at bounding box center [511, 168] width 42 height 10
click at [352, 180] on select "dissolve intsall involve solve" at bounding box center [354, 180] width 40 height 10
select select "involve"
click at [334, 175] on select "dissolve intsall involve solve" at bounding box center [354, 180] width 40 height 10
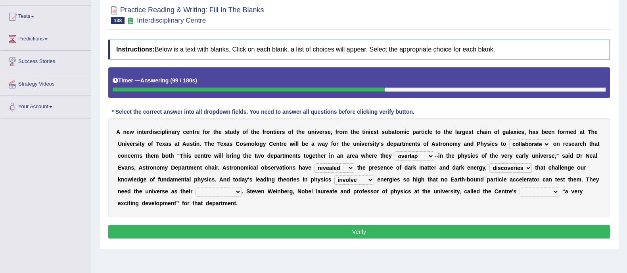
click at [231, 187] on select "regulatory explanantory assessment laboratory" at bounding box center [219, 192] width 46 height 10
select select "laboratory"
click at [196, 187] on select "regulatory explanantory assessment laboratory" at bounding box center [219, 192] width 46 height 10
click at [253, 231] on button "Verify" at bounding box center [359, 231] width 502 height 13
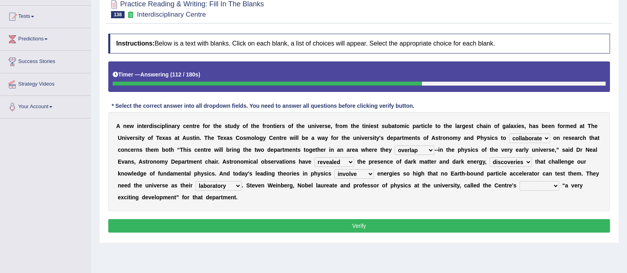
click at [536, 185] on select "advent revert expense repent" at bounding box center [540, 186] width 40 height 10
select select "advent"
click at [520, 181] on select "advent revert expense repent" at bounding box center [540, 186] width 40 height 10
click at [504, 228] on button "Verify" at bounding box center [359, 225] width 502 height 13
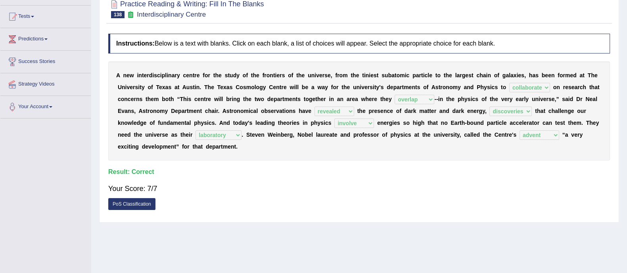
scroll to position [0, 0]
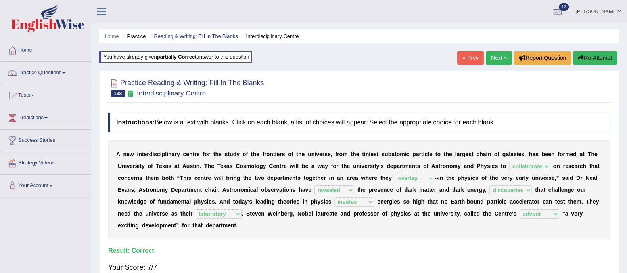
click at [493, 58] on link "Next »" at bounding box center [499, 57] width 26 height 13
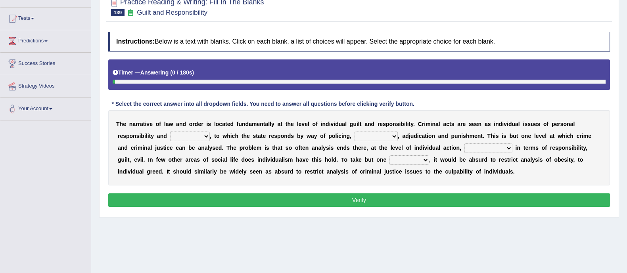
scroll to position [78, 0]
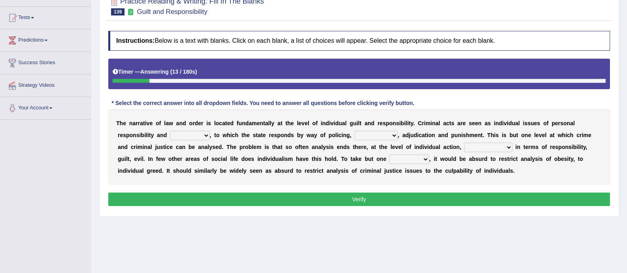
click at [186, 134] on select "probability culpability facility capability" at bounding box center [190, 136] width 40 height 10
select select "capability"
click at [170, 131] on select "probability culpability facility capability" at bounding box center [190, 136] width 40 height 10
click at [361, 135] on select "execution refusing prosecution prisoning" at bounding box center [376, 136] width 43 height 10
select select "refusing"
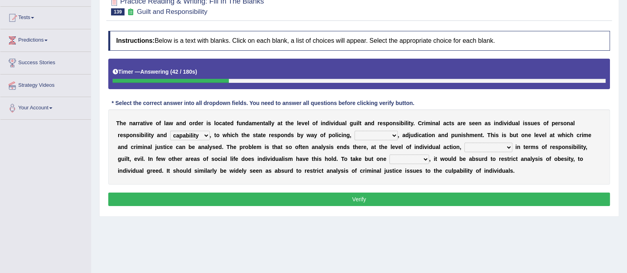
click at [355, 131] on select "execution refusing prosecution prisoning" at bounding box center [376, 136] width 43 height 10
click at [499, 146] on select "vapourized collateralilzed exercised characterised" at bounding box center [489, 148] width 48 height 10
select select "characterised"
click at [465, 143] on select "vapourized collateralilzed exercised characterised" at bounding box center [489, 148] width 48 height 10
click at [377, 133] on select "execution refusing prosecution prisoning" at bounding box center [376, 136] width 43 height 10
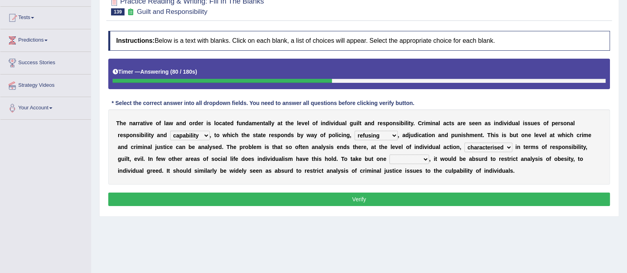
select select "prisoning"
click at [355, 131] on select "execution refusing prosecution prisoning" at bounding box center [376, 136] width 43 height 10
click at [417, 159] on select "substance instance resent accent" at bounding box center [410, 160] width 40 height 10
select select "substance"
click at [390, 155] on select "substance instance resent accent" at bounding box center [410, 160] width 40 height 10
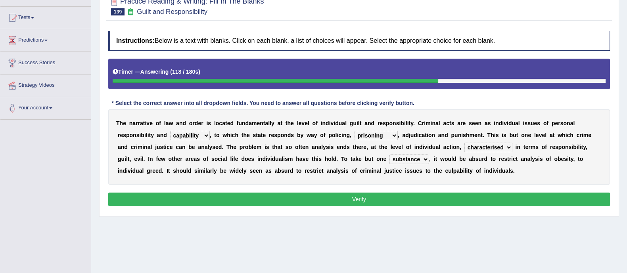
click at [182, 137] on select "probability culpability facility capability" at bounding box center [190, 136] width 40 height 10
select select "culpability"
click at [170, 131] on select "probability culpability facility capability" at bounding box center [190, 136] width 40 height 10
click at [377, 136] on select "execution refusing prosecution prisoning" at bounding box center [376, 136] width 43 height 10
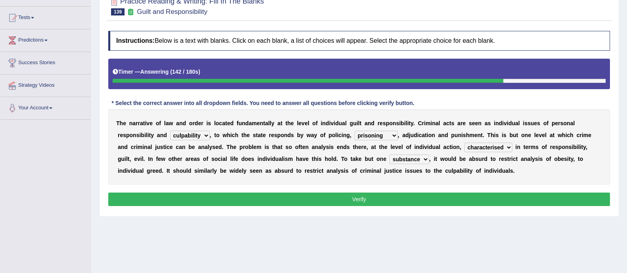
click at [353, 194] on button "Verify" at bounding box center [359, 199] width 502 height 13
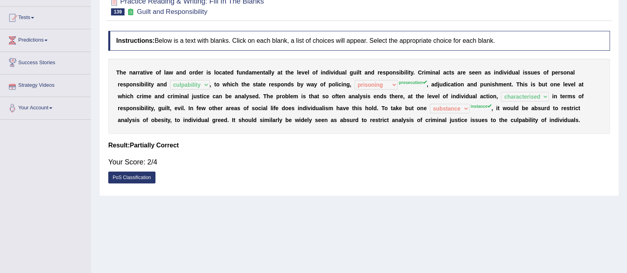
scroll to position [0, 0]
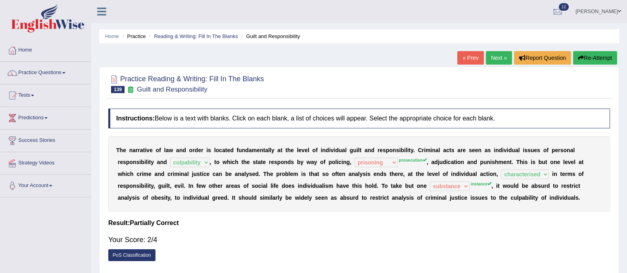
click at [591, 60] on button "Re-Attempt" at bounding box center [595, 57] width 44 height 13
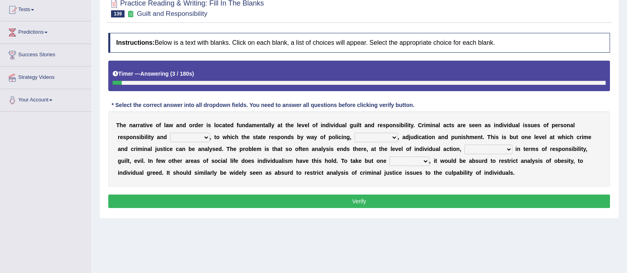
click at [177, 138] on select "probability culpability facility capability" at bounding box center [190, 138] width 40 height 10
select select "culpability"
click at [170, 133] on select "probability culpability facility capability" at bounding box center [190, 138] width 40 height 10
click at [376, 138] on select "execution refusing prosecution prisoning" at bounding box center [376, 138] width 43 height 10
select select "prosecution"
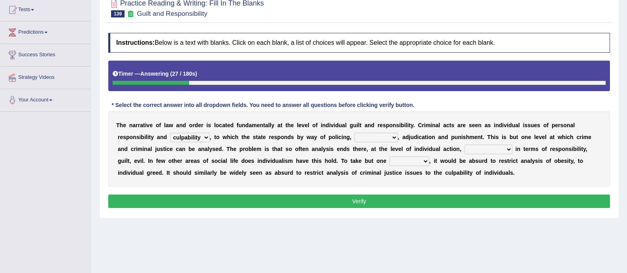
click at [355, 133] on select "execution refusing prosecution prisoning" at bounding box center [376, 138] width 43 height 10
click at [484, 150] on select "vapourized collateralilzed exercised characterised" at bounding box center [489, 150] width 48 height 10
select select "characterised"
click at [465, 145] on select "vapourized collateralilzed exercised characterised" at bounding box center [489, 150] width 48 height 10
click at [405, 159] on select "substance instance resent accent" at bounding box center [410, 162] width 40 height 10
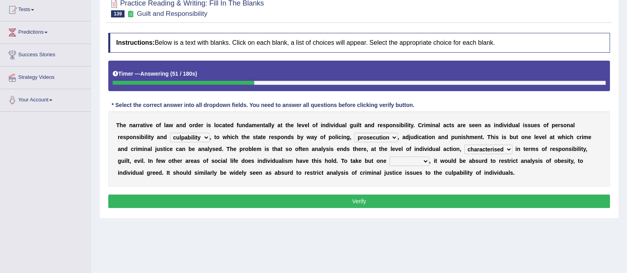
select select "instance"
click at [390, 157] on select "substance instance resent accent" at bounding box center [410, 162] width 40 height 10
click at [394, 198] on button "Verify" at bounding box center [359, 201] width 502 height 13
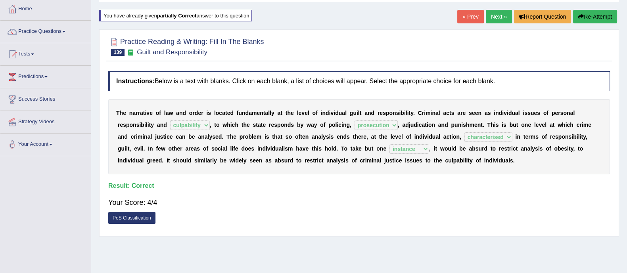
scroll to position [41, 0]
drag, startPoint x: 63, startPoint y: 83, endPoint x: 61, endPoint y: 75, distance: 8.6
click at [63, 83] on link "Predictions" at bounding box center [45, 76] width 90 height 20
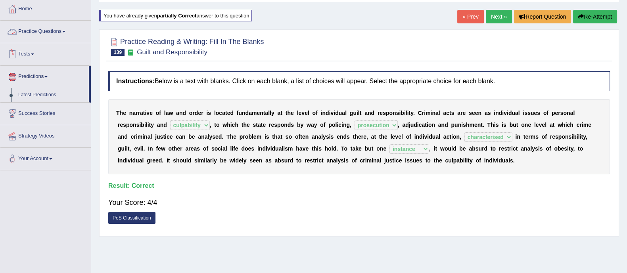
click at [57, 29] on link "Practice Questions" at bounding box center [45, 31] width 90 height 20
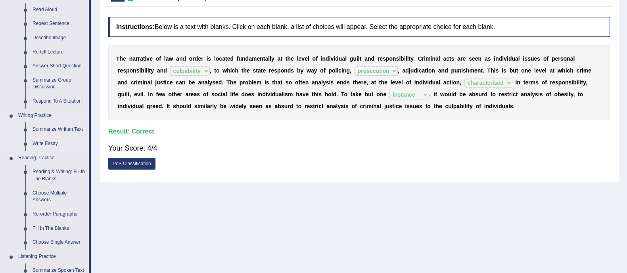
scroll to position [133, 0]
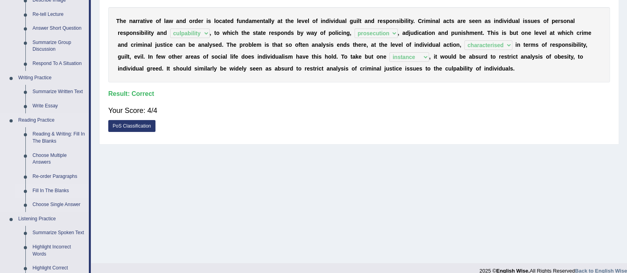
click at [54, 190] on link "Fill In The Blanks" at bounding box center [59, 191] width 60 height 14
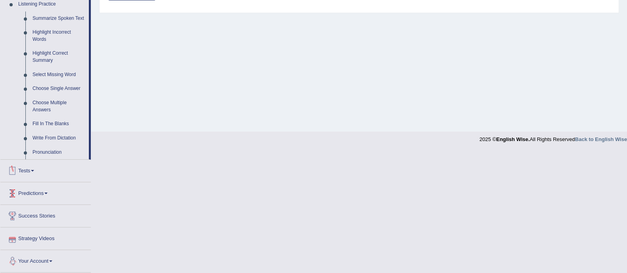
scroll to position [263, 0]
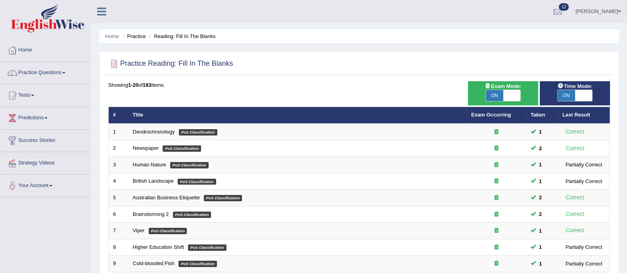
scroll to position [250, 0]
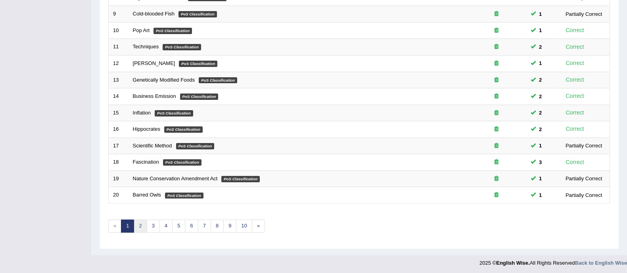
click at [140, 225] on link "2" at bounding box center [140, 226] width 13 height 13
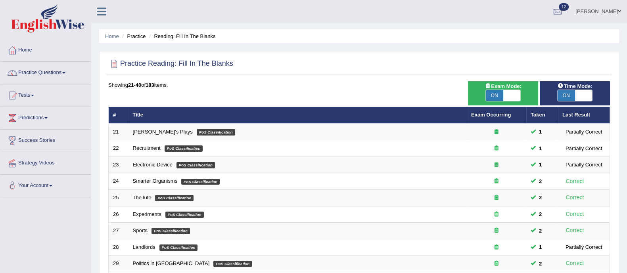
scroll to position [250, 0]
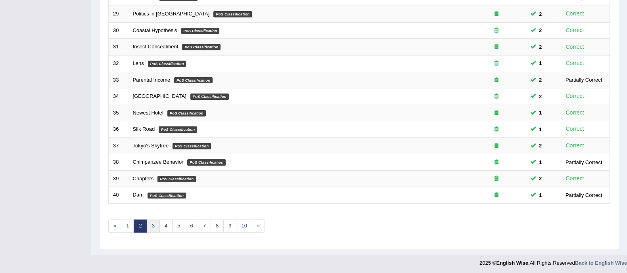
click at [155, 221] on link "3" at bounding box center [153, 226] width 13 height 13
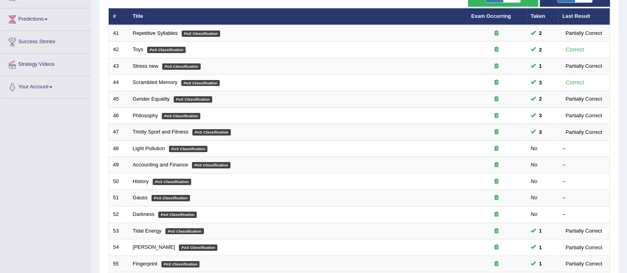
scroll to position [250, 0]
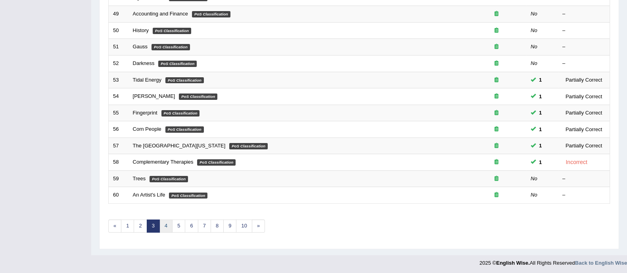
click at [163, 224] on link "4" at bounding box center [165, 226] width 13 height 13
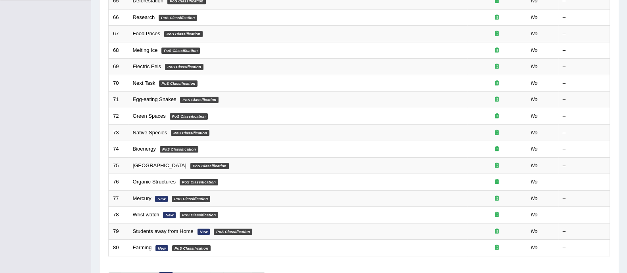
scroll to position [250, 0]
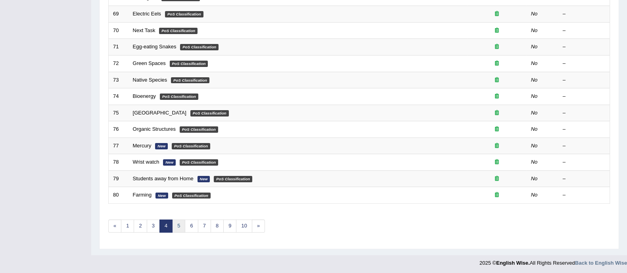
click at [177, 226] on link "5" at bounding box center [178, 226] width 13 height 13
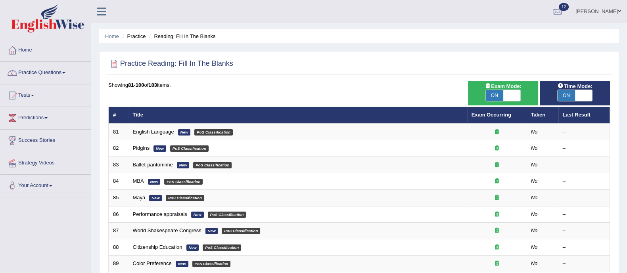
scroll to position [250, 0]
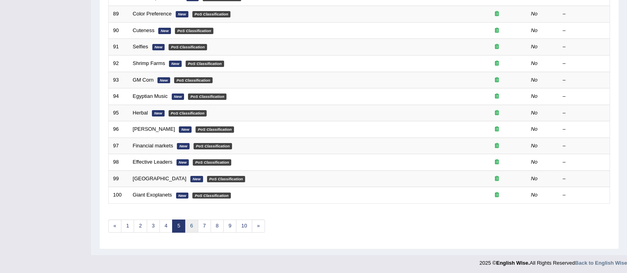
click at [191, 228] on link "6" at bounding box center [191, 226] width 13 height 13
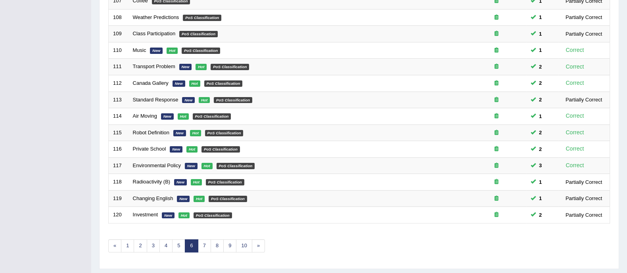
scroll to position [250, 0]
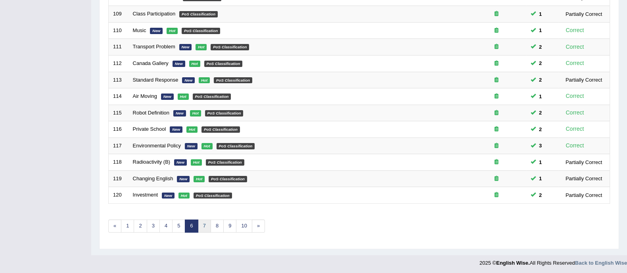
click at [203, 228] on link "7" at bounding box center [204, 226] width 13 height 13
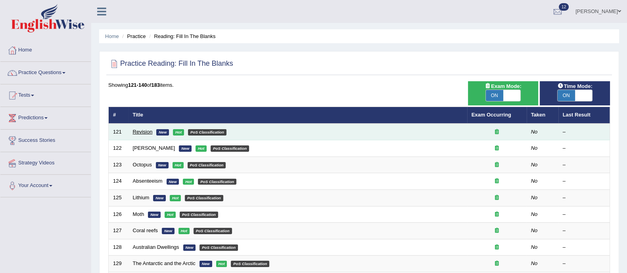
click at [144, 133] on link "Revision" at bounding box center [143, 132] width 20 height 6
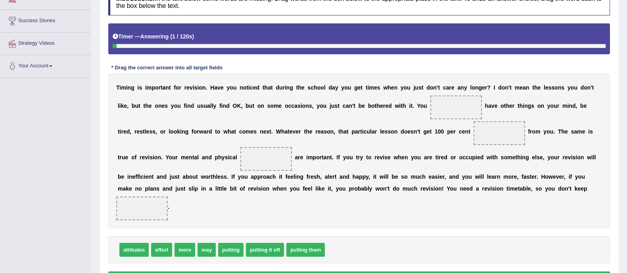
scroll to position [121, 0]
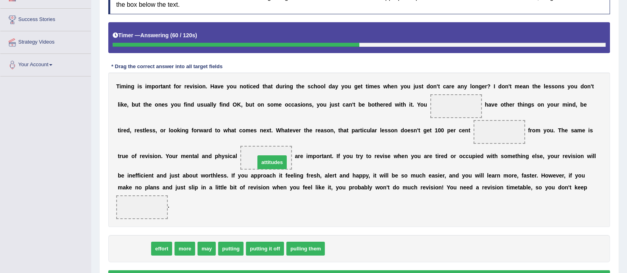
drag, startPoint x: 138, startPoint y: 246, endPoint x: 276, endPoint y: 160, distance: 162.9
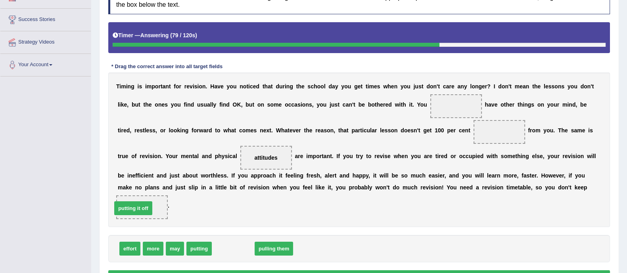
drag, startPoint x: 231, startPoint y: 245, endPoint x: 131, endPoint y: 204, distance: 108.2
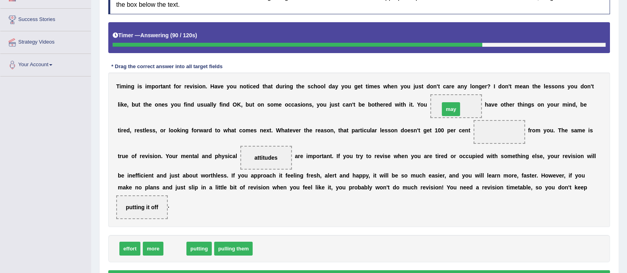
drag, startPoint x: 171, startPoint y: 250, endPoint x: 447, endPoint y: 111, distance: 309.4
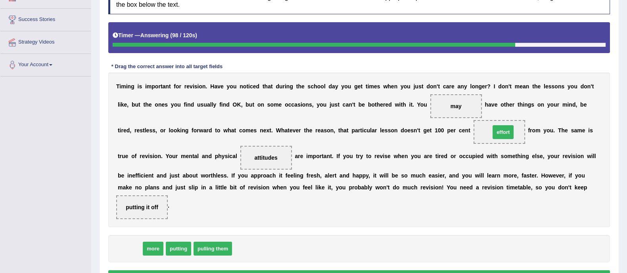
drag, startPoint x: 125, startPoint y: 250, endPoint x: 498, endPoint y: 130, distance: 392.1
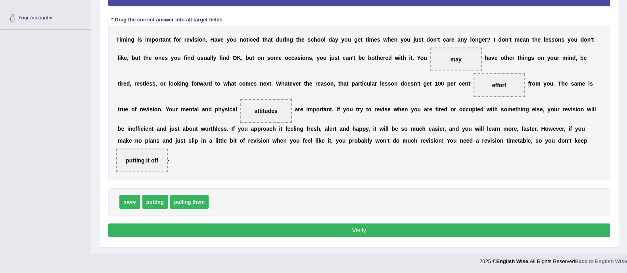
click at [465, 229] on button "Verify" at bounding box center [359, 230] width 502 height 13
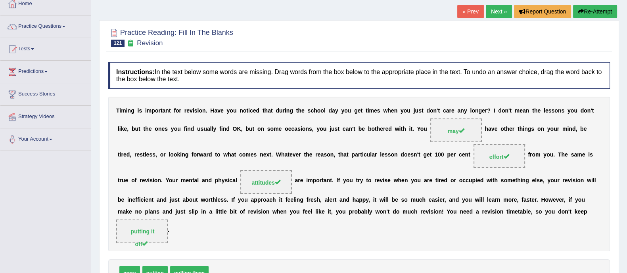
scroll to position [27, 0]
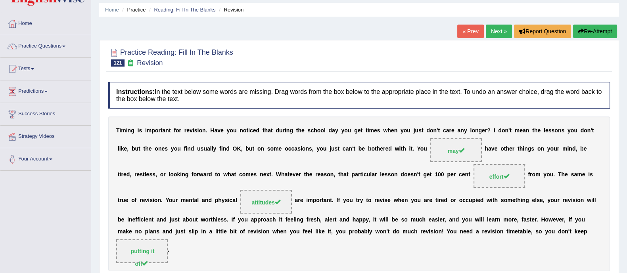
click at [497, 26] on link "Next »" at bounding box center [499, 31] width 26 height 13
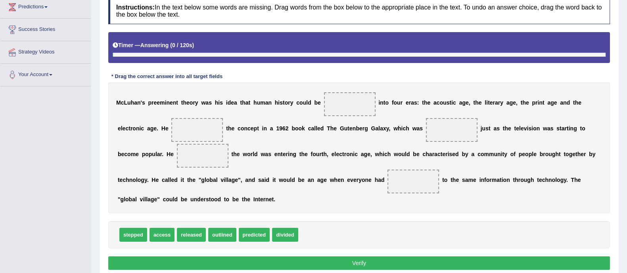
scroll to position [134, 0]
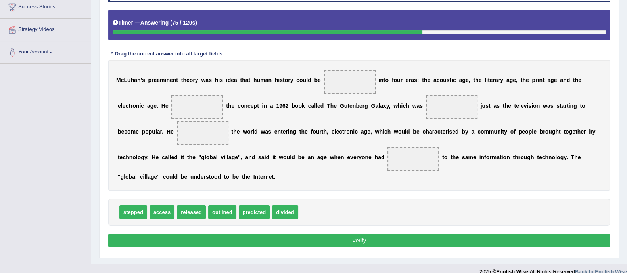
click at [191, 219] on div "stepped access released outlined predicted divided" at bounding box center [359, 212] width 502 height 27
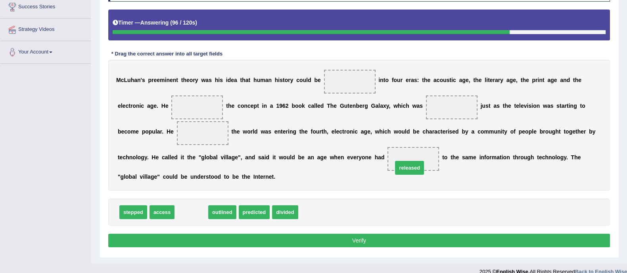
drag, startPoint x: 189, startPoint y: 211, endPoint x: 407, endPoint y: 166, distance: 223.2
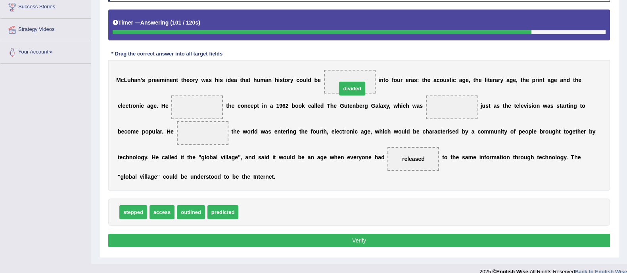
drag, startPoint x: 253, startPoint y: 212, endPoint x: 350, endPoint y: 83, distance: 161.2
drag, startPoint x: 416, startPoint y: 156, endPoint x: 200, endPoint y: 108, distance: 220.6
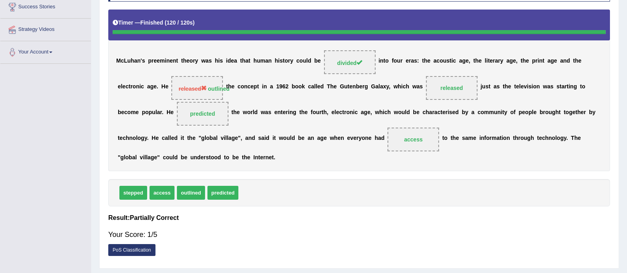
scroll to position [0, 0]
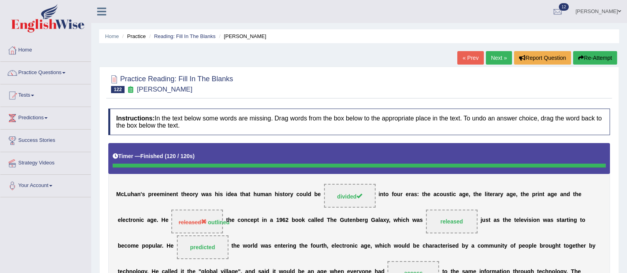
click at [591, 58] on button "Re-Attempt" at bounding box center [595, 57] width 44 height 13
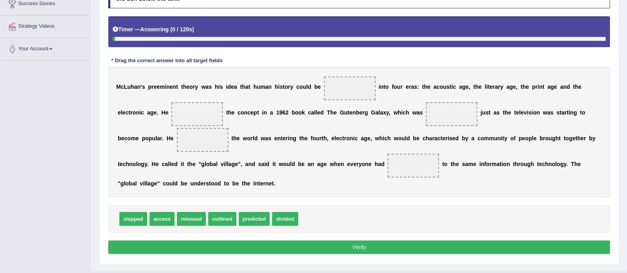
scroll to position [139, 0]
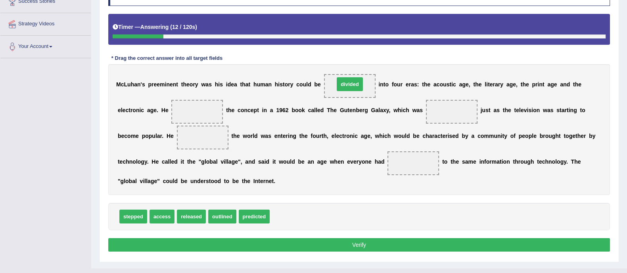
drag, startPoint x: 277, startPoint y: 216, endPoint x: 343, endPoint y: 82, distance: 149.6
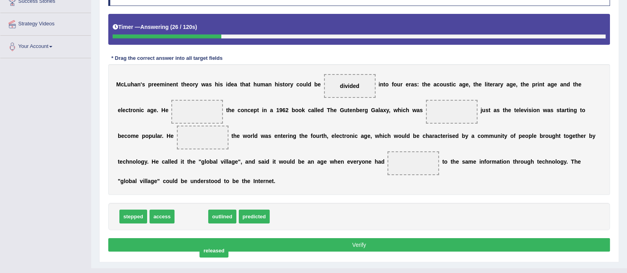
drag, startPoint x: 191, startPoint y: 215, endPoint x: 214, endPoint y: 250, distance: 41.8
click at [214, 250] on span "released" at bounding box center [214, 251] width 29 height 14
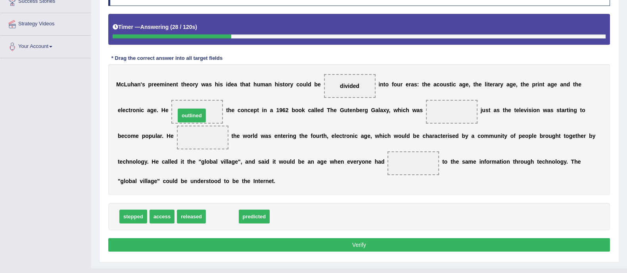
drag, startPoint x: 220, startPoint y: 213, endPoint x: 190, endPoint y: 112, distance: 105.7
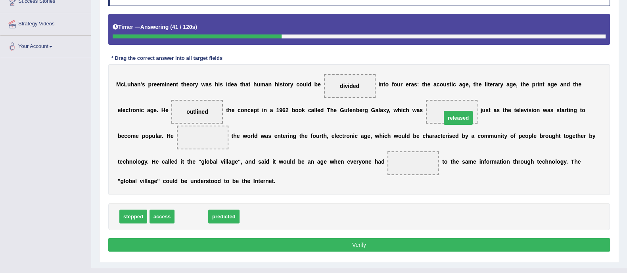
drag, startPoint x: 192, startPoint y: 218, endPoint x: 456, endPoint y: 115, distance: 283.4
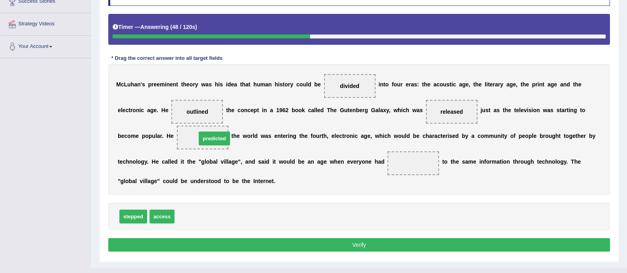
drag, startPoint x: 194, startPoint y: 215, endPoint x: 216, endPoint y: 136, distance: 81.9
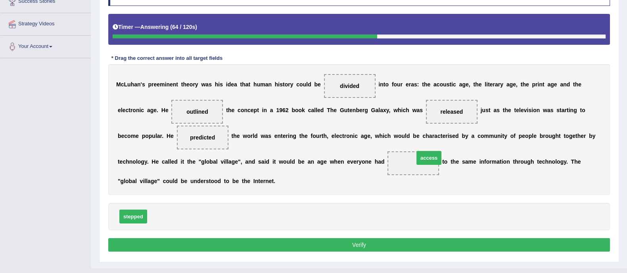
drag, startPoint x: 160, startPoint y: 215, endPoint x: 424, endPoint y: 159, distance: 269.7
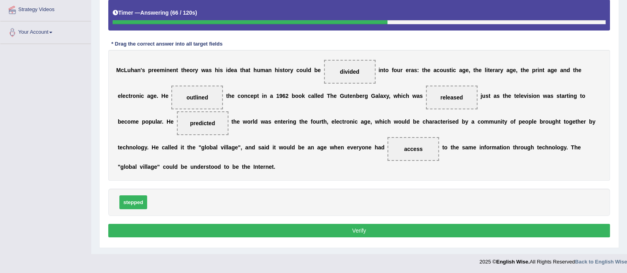
click at [417, 229] on button "Verify" at bounding box center [359, 230] width 502 height 13
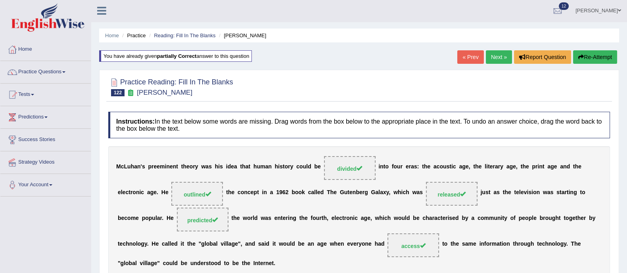
scroll to position [0, 0]
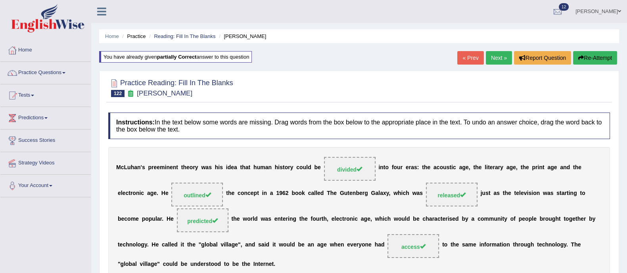
click at [499, 60] on link "Next »" at bounding box center [499, 57] width 26 height 13
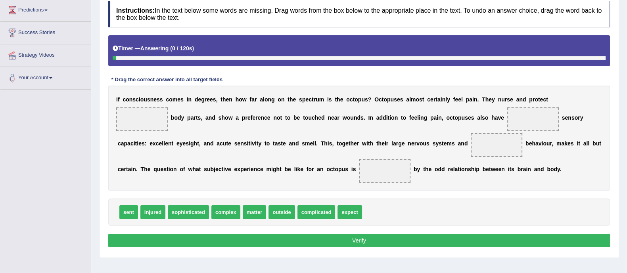
scroll to position [113, 0]
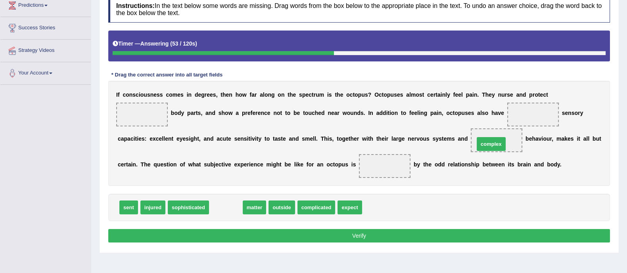
drag, startPoint x: 221, startPoint y: 206, endPoint x: 487, endPoint y: 142, distance: 272.9
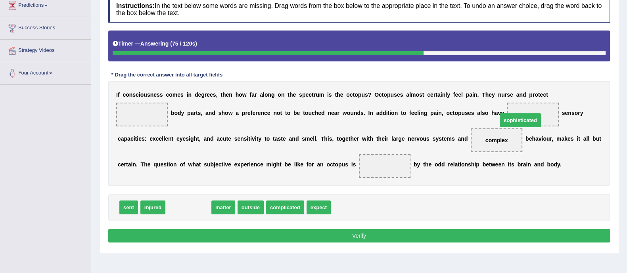
drag, startPoint x: 190, startPoint y: 205, endPoint x: 522, endPoint y: 118, distance: 343.2
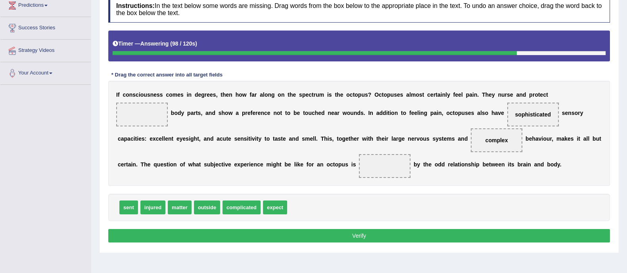
click at [152, 211] on span "injured" at bounding box center [152, 208] width 25 height 14
drag, startPoint x: 129, startPoint y: 211, endPoint x: 392, endPoint y: 168, distance: 267.3
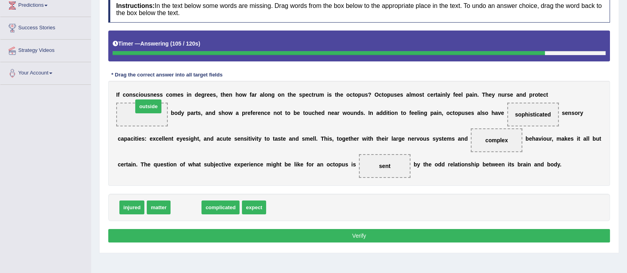
drag, startPoint x: 184, startPoint y: 205, endPoint x: 142, endPoint y: 109, distance: 105.5
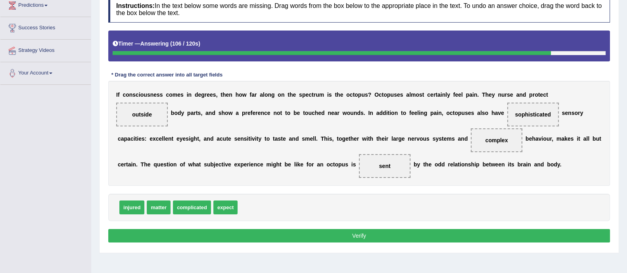
click at [251, 240] on button "Verify" at bounding box center [359, 235] width 502 height 13
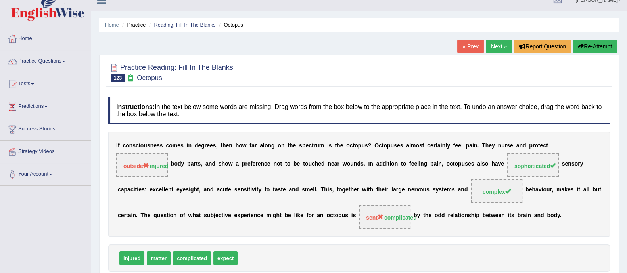
scroll to position [2, 0]
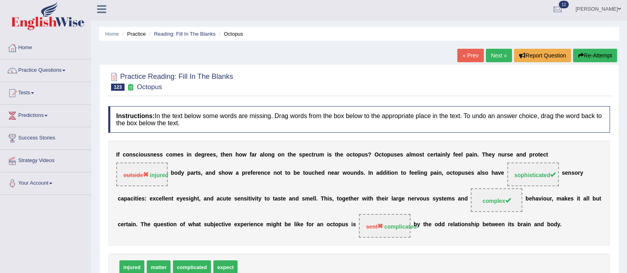
click at [597, 59] on button "Re-Attempt" at bounding box center [595, 55] width 44 height 13
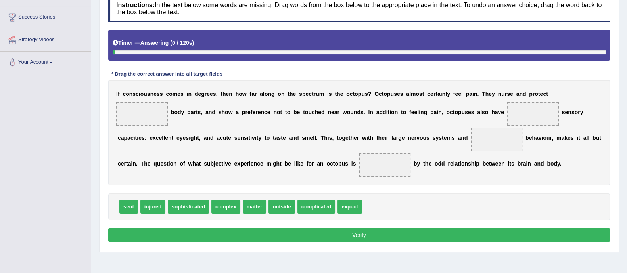
scroll to position [143, 0]
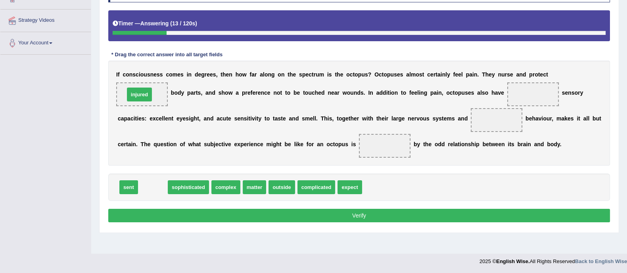
drag, startPoint x: 153, startPoint y: 184, endPoint x: 139, endPoint y: 91, distance: 93.8
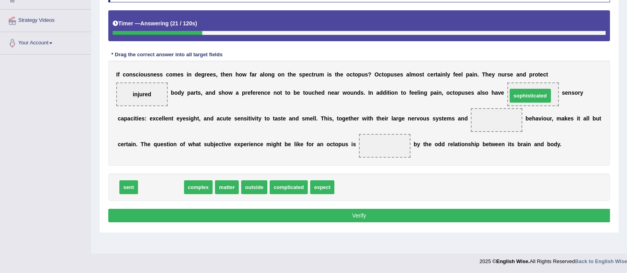
drag, startPoint x: 150, startPoint y: 186, endPoint x: 522, endPoint y: 96, distance: 383.4
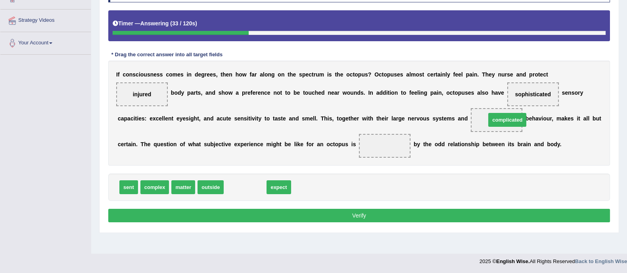
drag, startPoint x: 240, startPoint y: 185, endPoint x: 496, endPoint y: 120, distance: 264.1
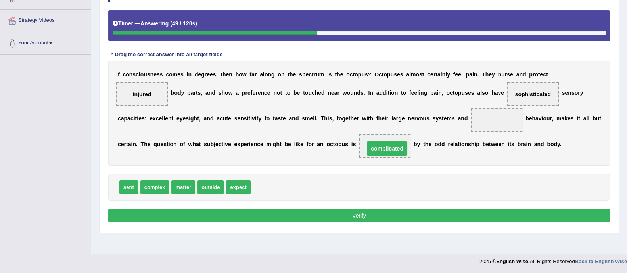
drag, startPoint x: 494, startPoint y: 119, endPoint x: 383, endPoint y: 148, distance: 114.3
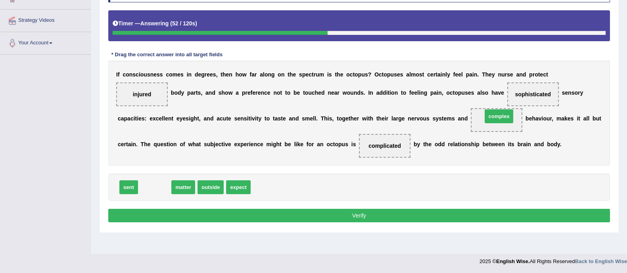
drag, startPoint x: 151, startPoint y: 183, endPoint x: 495, endPoint y: 112, distance: 351.6
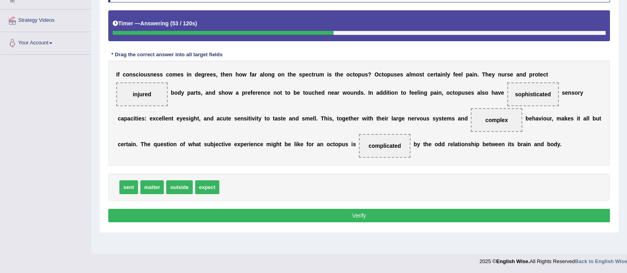
click at [430, 212] on button "Verify" at bounding box center [359, 215] width 502 height 13
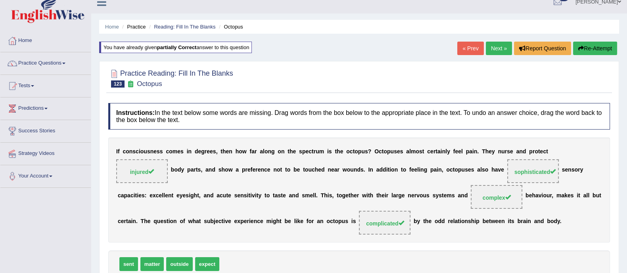
scroll to position [0, 0]
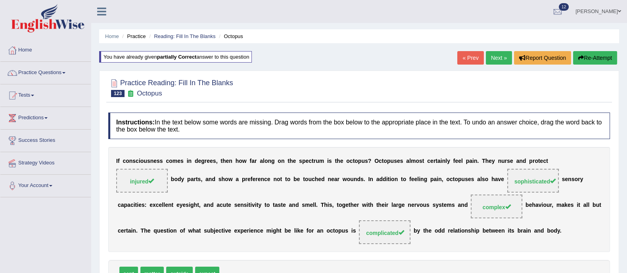
click at [499, 58] on link "Next »" at bounding box center [499, 57] width 26 height 13
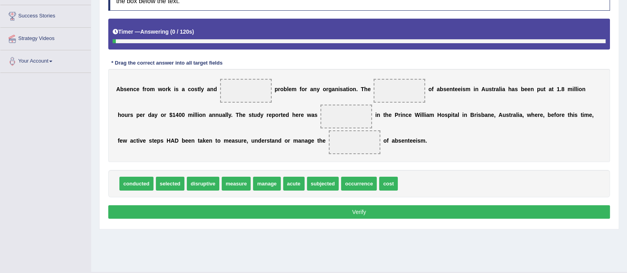
scroll to position [125, 0]
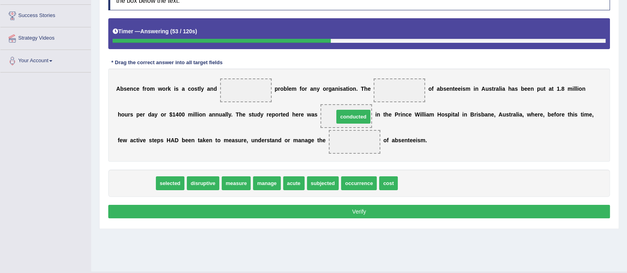
drag, startPoint x: 133, startPoint y: 185, endPoint x: 350, endPoint y: 119, distance: 227.0
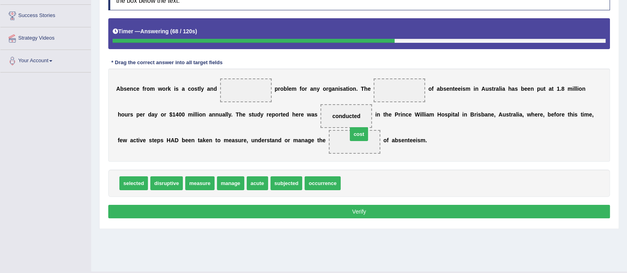
drag, startPoint x: 348, startPoint y: 180, endPoint x: 355, endPoint y: 131, distance: 49.3
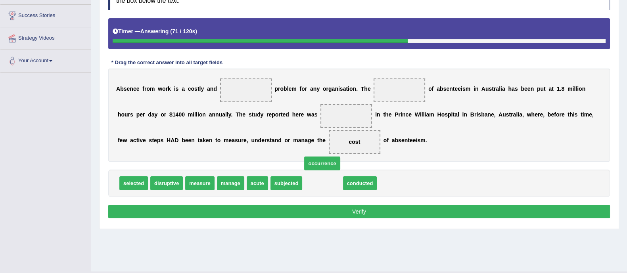
drag, startPoint x: 328, startPoint y: 179, endPoint x: 325, endPoint y: 169, distance: 10.8
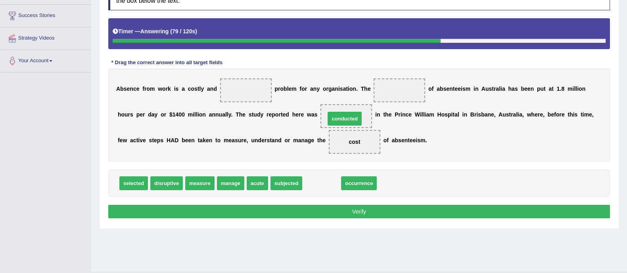
drag, startPoint x: 315, startPoint y: 183, endPoint x: 338, endPoint y: 119, distance: 68.6
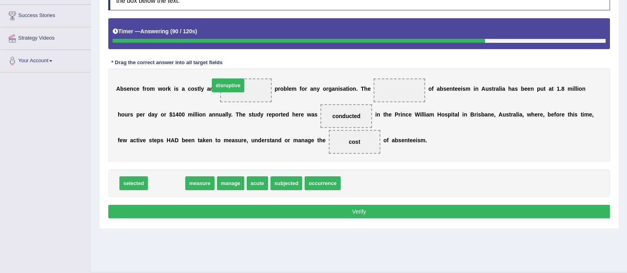
drag, startPoint x: 169, startPoint y: 177, endPoint x: 230, endPoint y: 79, distance: 115.7
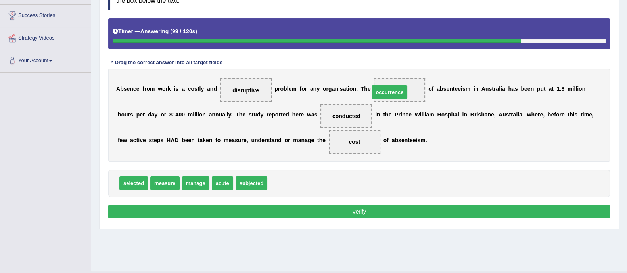
drag, startPoint x: 285, startPoint y: 179, endPoint x: 387, endPoint y: 88, distance: 137.1
click at [364, 205] on button "Verify" at bounding box center [359, 211] width 502 height 13
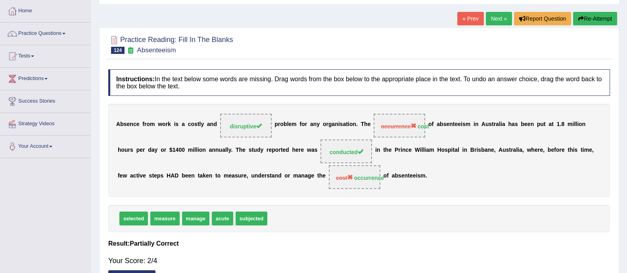
scroll to position [37, 0]
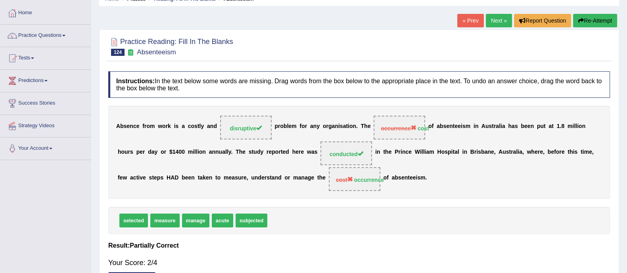
click at [603, 21] on button "Re-Attempt" at bounding box center [595, 20] width 44 height 13
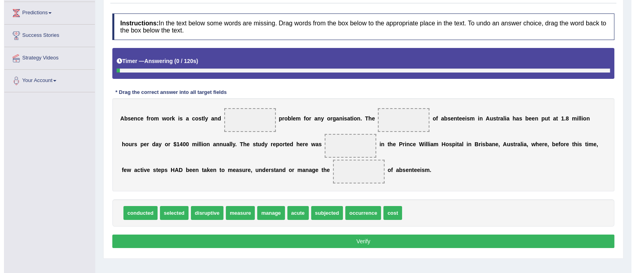
scroll to position [143, 0]
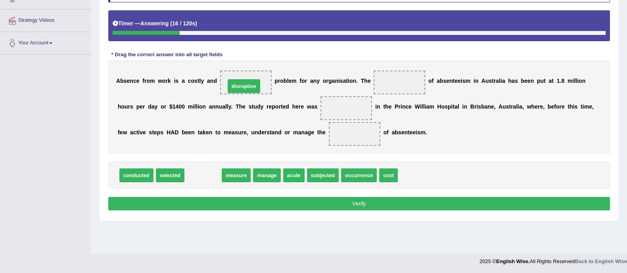
drag, startPoint x: 197, startPoint y: 176, endPoint x: 240, endPoint y: 83, distance: 102.2
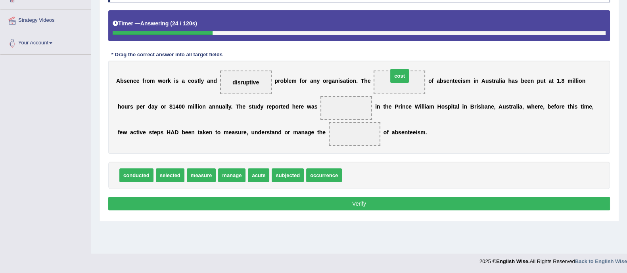
drag, startPoint x: 351, startPoint y: 173, endPoint x: 397, endPoint y: 74, distance: 109.3
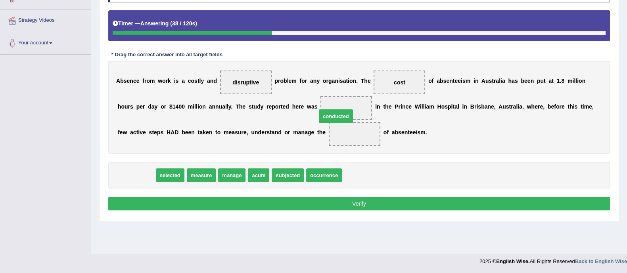
drag, startPoint x: 142, startPoint y: 174, endPoint x: 342, endPoint y: 115, distance: 208.1
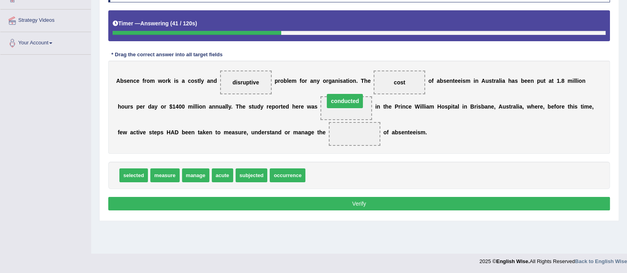
drag, startPoint x: 355, startPoint y: 134, endPoint x: 345, endPoint y: 102, distance: 33.9
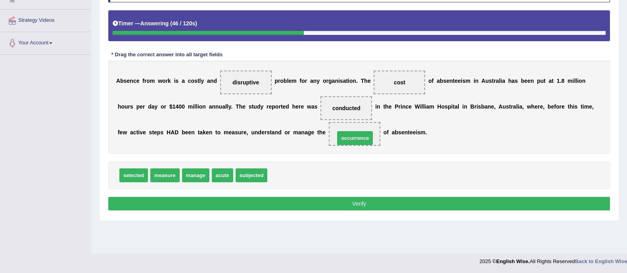
drag, startPoint x: 294, startPoint y: 174, endPoint x: 361, endPoint y: 136, distance: 77.1
click at [358, 203] on button "Verify" at bounding box center [359, 203] width 502 height 13
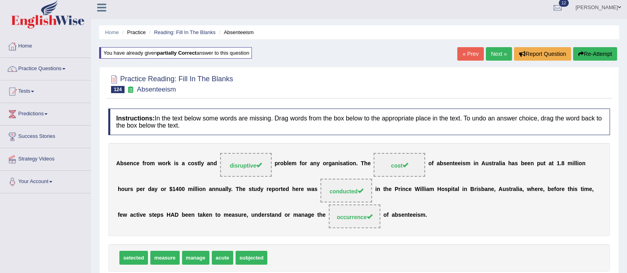
scroll to position [0, 0]
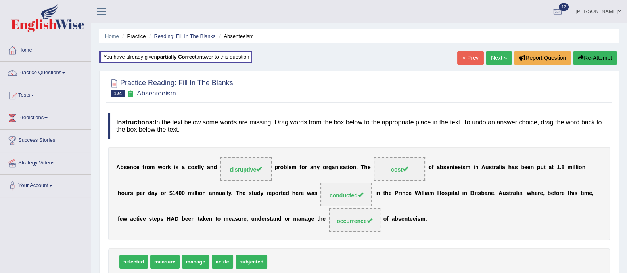
click at [498, 52] on link "Next »" at bounding box center [499, 57] width 26 height 13
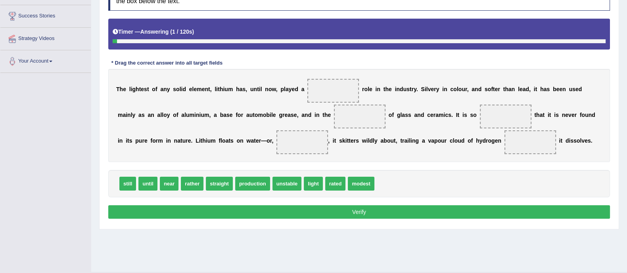
scroll to position [125, 0]
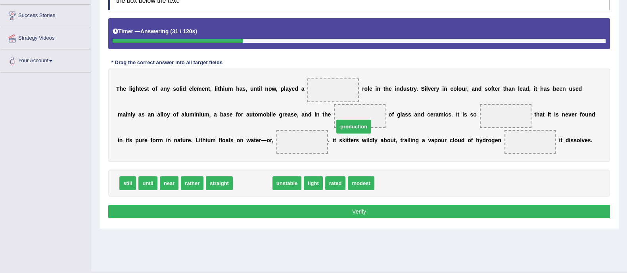
drag, startPoint x: 256, startPoint y: 180, endPoint x: 367, endPoint y: 117, distance: 127.7
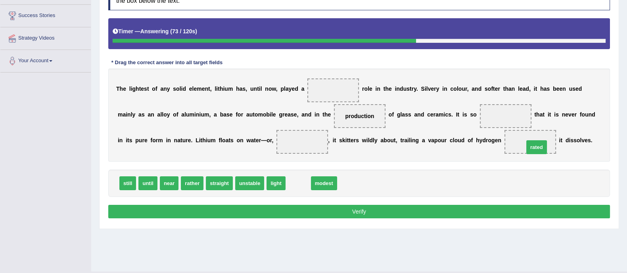
drag, startPoint x: 297, startPoint y: 183, endPoint x: 536, endPoint y: 147, distance: 241.1
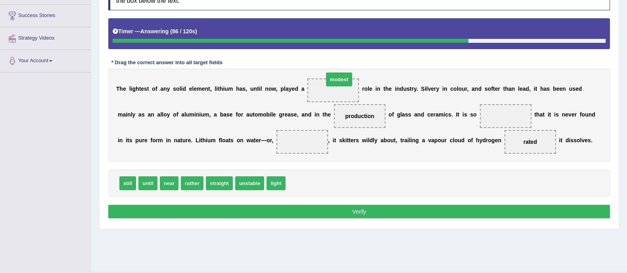
drag, startPoint x: 296, startPoint y: 183, endPoint x: 334, endPoint y: 79, distance: 110.7
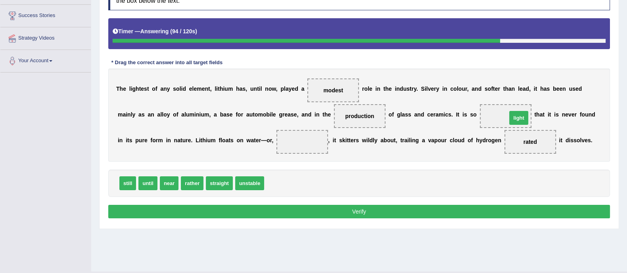
drag, startPoint x: 277, startPoint y: 183, endPoint x: 519, endPoint y: 118, distance: 251.5
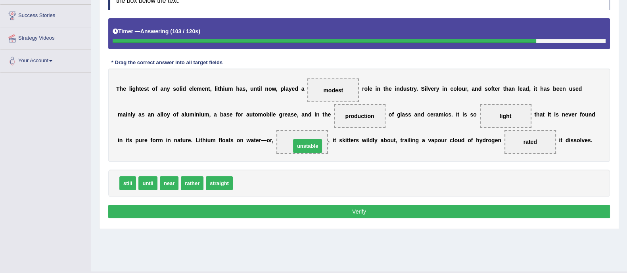
drag, startPoint x: 243, startPoint y: 183, endPoint x: 301, endPoint y: 146, distance: 68.9
click at [301, 213] on button "Verify" at bounding box center [359, 211] width 502 height 13
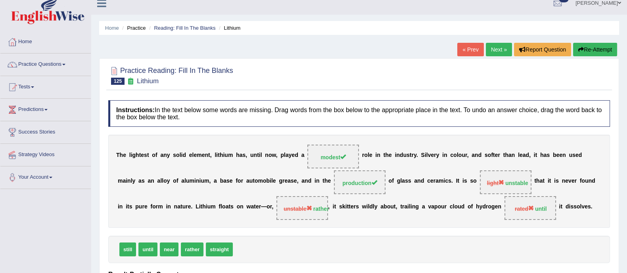
scroll to position [8, 0]
click at [589, 53] on button "Re-Attempt" at bounding box center [595, 49] width 44 height 13
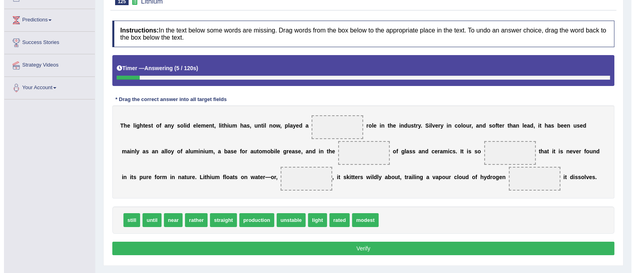
scroll to position [102, 0]
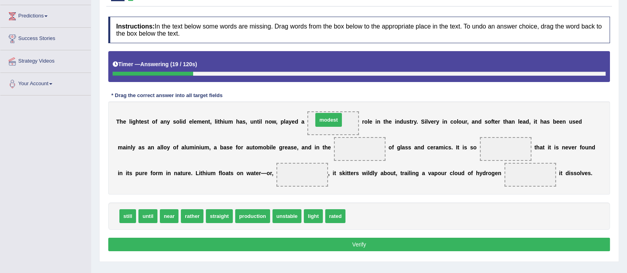
drag, startPoint x: 352, startPoint y: 216, endPoint x: 319, endPoint y: 120, distance: 101.7
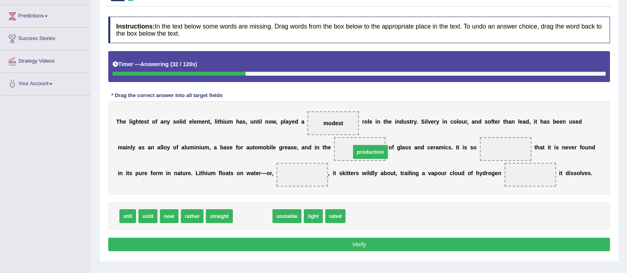
drag, startPoint x: 249, startPoint y: 212, endPoint x: 366, endPoint y: 148, distance: 134.1
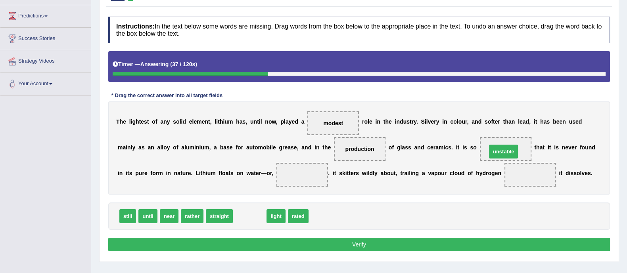
drag, startPoint x: 250, startPoint y: 215, endPoint x: 504, endPoint y: 151, distance: 261.9
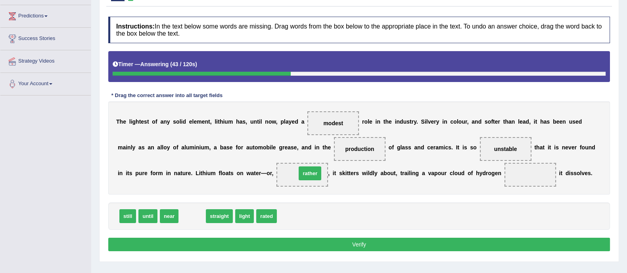
drag, startPoint x: 192, startPoint y: 214, endPoint x: 310, endPoint y: 171, distance: 125.2
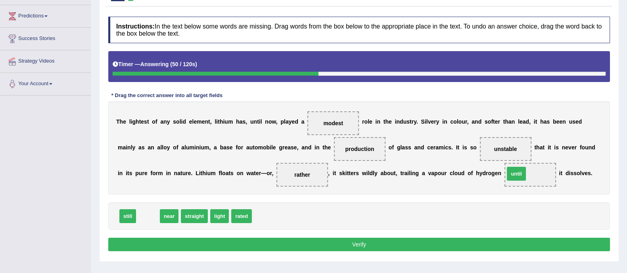
drag, startPoint x: 149, startPoint y: 212, endPoint x: 517, endPoint y: 169, distance: 371.0
click at [423, 241] on button "Verify" at bounding box center [359, 244] width 502 height 13
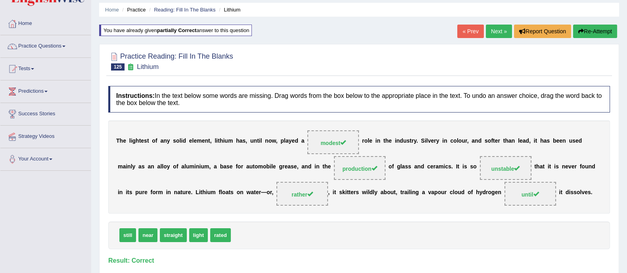
scroll to position [0, 0]
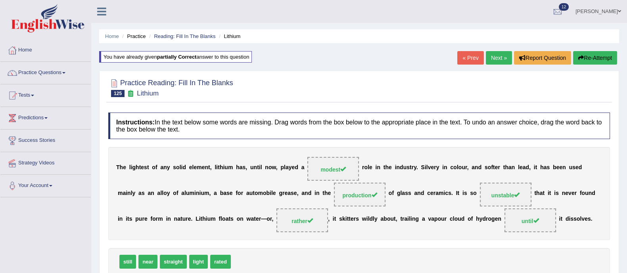
click at [500, 59] on link "Next »" at bounding box center [499, 57] width 26 height 13
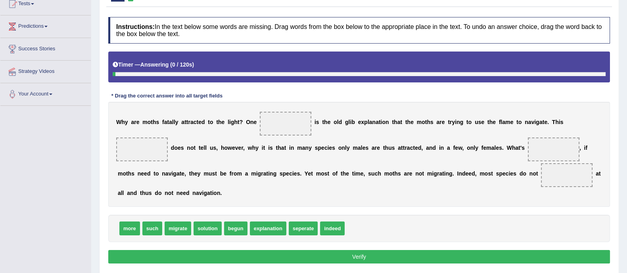
scroll to position [93, 0]
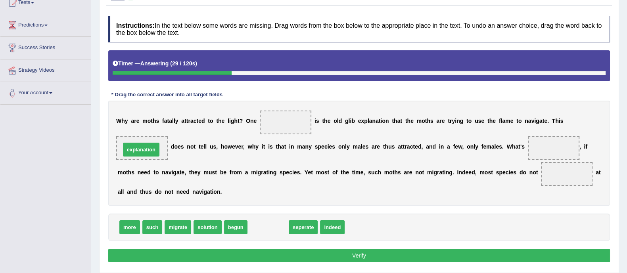
drag, startPoint x: 268, startPoint y: 230, endPoint x: 141, endPoint y: 152, distance: 148.9
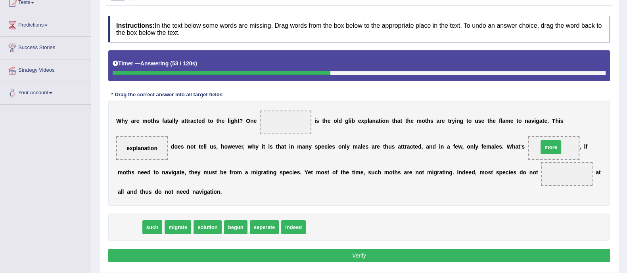
drag, startPoint x: 127, startPoint y: 224, endPoint x: 549, endPoint y: 144, distance: 429.6
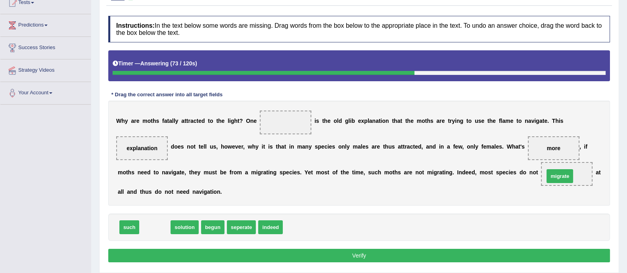
drag, startPoint x: 152, startPoint y: 229, endPoint x: 557, endPoint y: 177, distance: 408.3
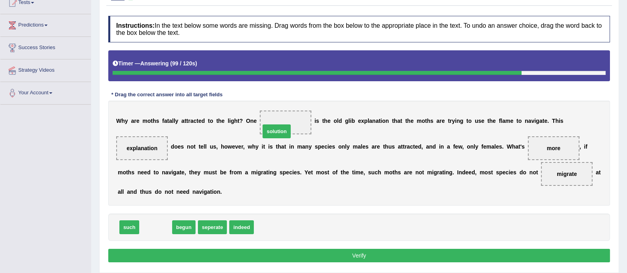
drag, startPoint x: 159, startPoint y: 227, endPoint x: 285, endPoint y: 126, distance: 161.4
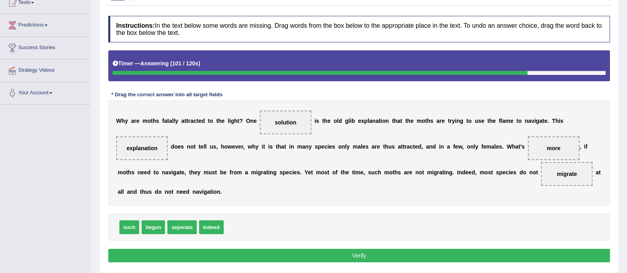
click at [318, 253] on button "Verify" at bounding box center [359, 255] width 502 height 13
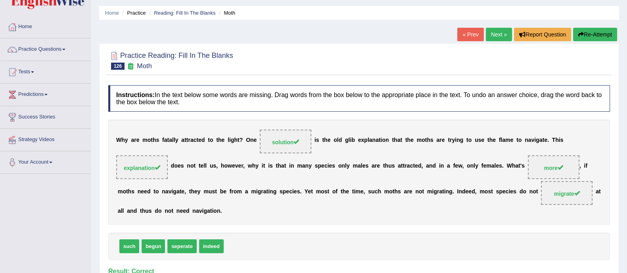
scroll to position [0, 0]
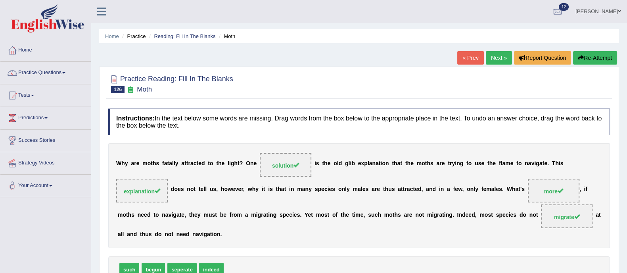
click at [492, 59] on link "Next »" at bounding box center [499, 57] width 26 height 13
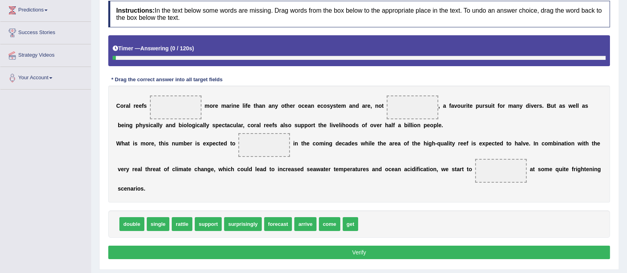
scroll to position [110, 0]
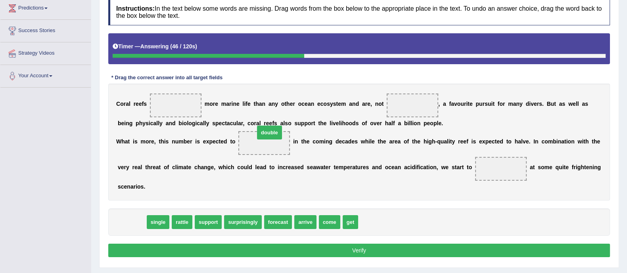
drag, startPoint x: 125, startPoint y: 225, endPoint x: 265, endPoint y: 136, distance: 165.9
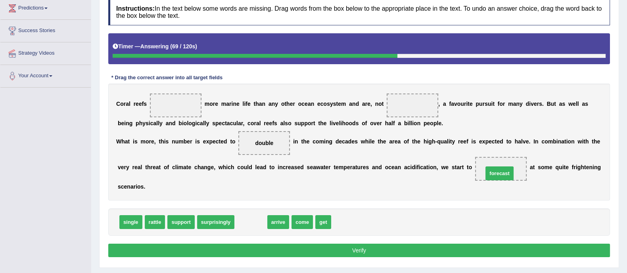
drag, startPoint x: 249, startPoint y: 216, endPoint x: 498, endPoint y: 167, distance: 254.2
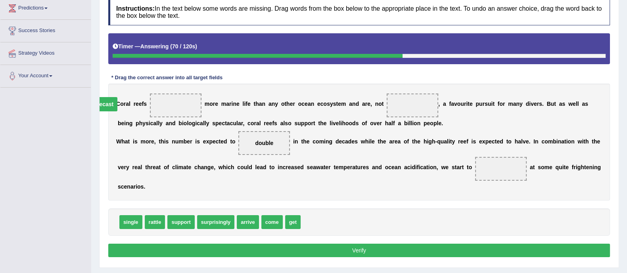
drag, startPoint x: 498, startPoint y: 167, endPoint x: 98, endPoint y: 104, distance: 404.9
click at [98, 104] on div "Home Practice Reading: Fill In The Blanks Coral reefs « Prev Next » Report Ques…" at bounding box center [359, 88] width 536 height 397
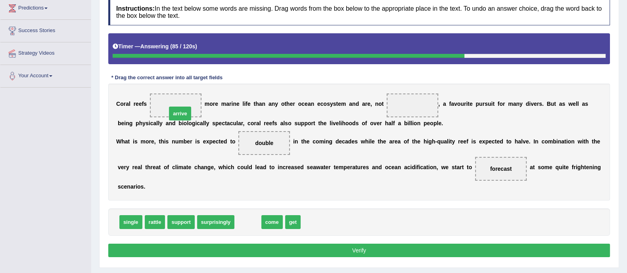
drag, startPoint x: 240, startPoint y: 222, endPoint x: 173, endPoint y: 112, distance: 128.8
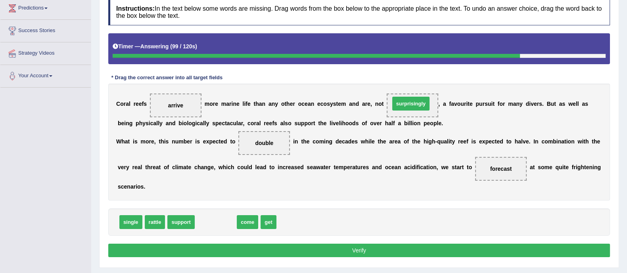
drag, startPoint x: 218, startPoint y: 223, endPoint x: 413, endPoint y: 104, distance: 228.8
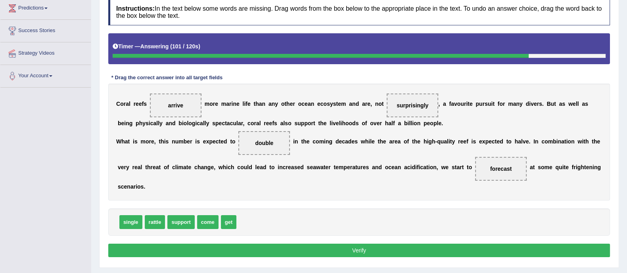
click at [355, 249] on button "Verify" at bounding box center [359, 250] width 502 height 13
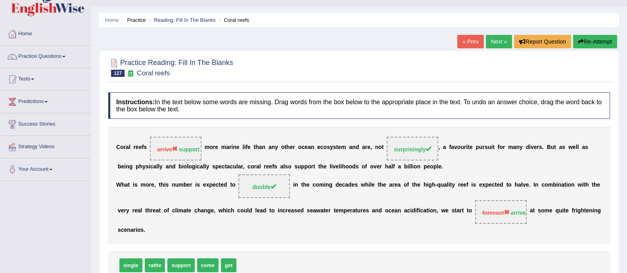
scroll to position [16, 0]
click at [601, 40] on button "Re-Attempt" at bounding box center [595, 41] width 44 height 13
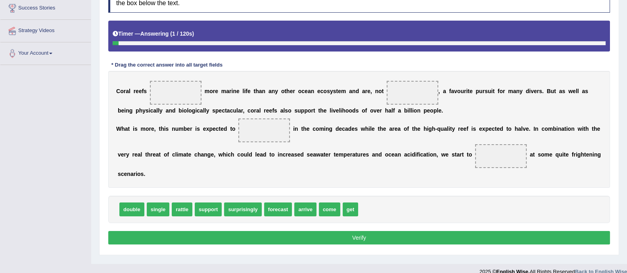
scroll to position [136, 0]
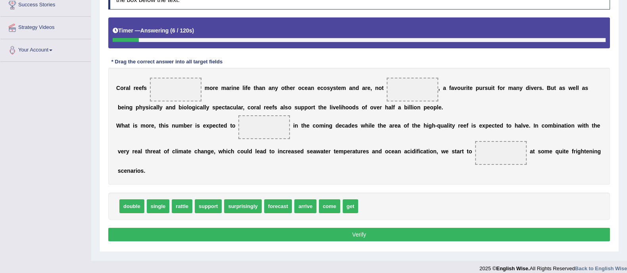
click at [140, 164] on div "C o r a l r e e f s m o r e m a r i n e l i f e t h a n a n y o t h e r o c e a…" at bounding box center [359, 126] width 502 height 117
drag, startPoint x: 206, startPoint y: 207, endPoint x: 167, endPoint y: 85, distance: 128.0
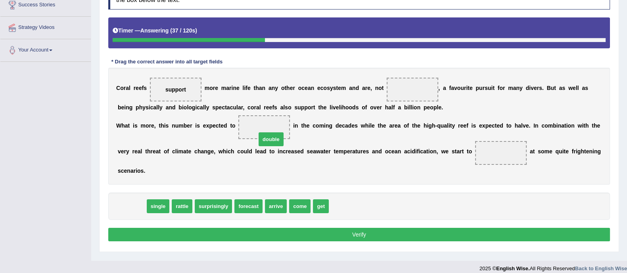
drag, startPoint x: 134, startPoint y: 205, endPoint x: 278, endPoint y: 134, distance: 160.0
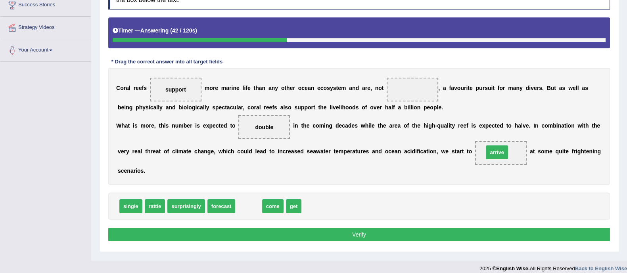
drag, startPoint x: 246, startPoint y: 201, endPoint x: 495, endPoint y: 146, distance: 254.8
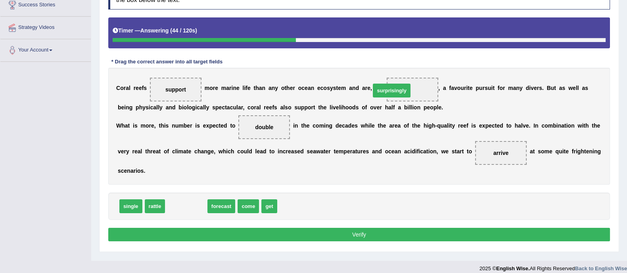
drag, startPoint x: 181, startPoint y: 205, endPoint x: 402, endPoint y: 86, distance: 251.2
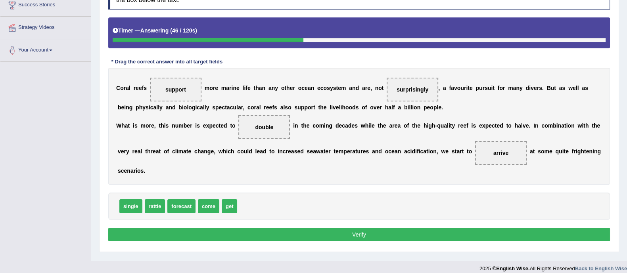
click at [382, 232] on button "Verify" at bounding box center [359, 234] width 502 height 13
